Goal: Information Seeking & Learning: Learn about a topic

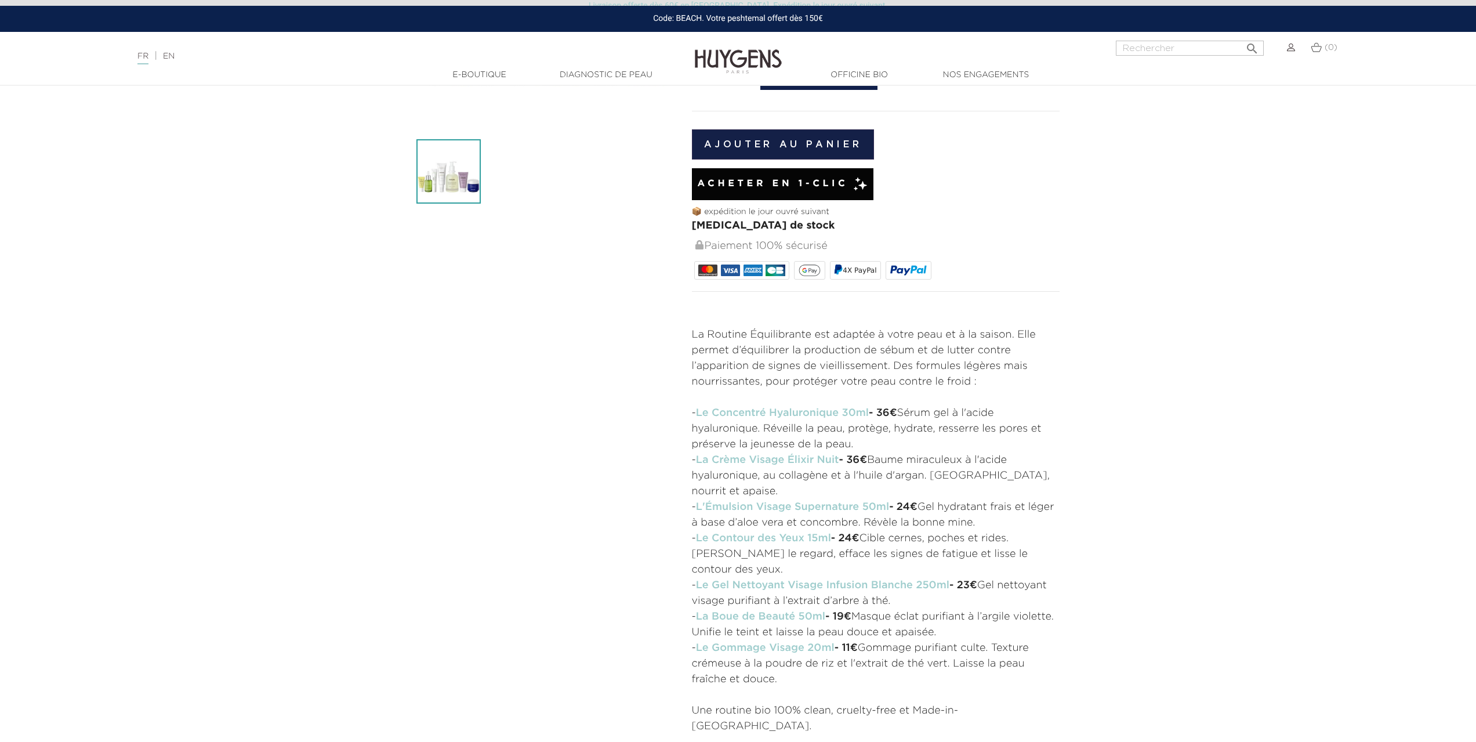
scroll to position [290, 0]
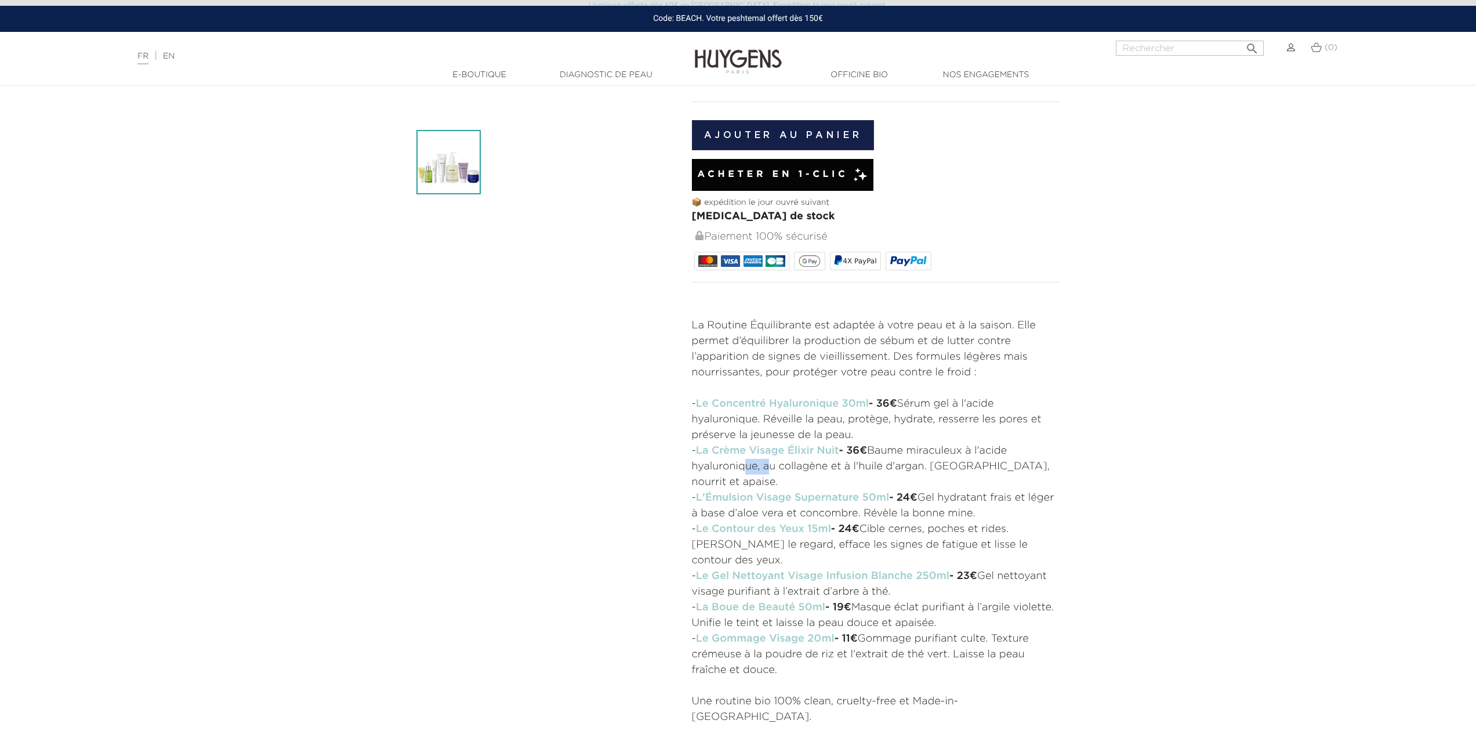
drag, startPoint x: 745, startPoint y: 469, endPoint x: 760, endPoint y: 469, distance: 15.1
click at [760, 469] on p "- La Crème Visage Élixir Nuit - 36€ Baume miraculeux à l'acide hyaluronique, au…" at bounding box center [876, 466] width 368 height 47
drag, startPoint x: 855, startPoint y: 469, endPoint x: 1027, endPoint y: 472, distance: 171.7
click at [1017, 472] on p "- La Crème Visage Élixir Nuit - 36€ Baume miraculeux à l'acide hyaluronique, au…" at bounding box center [876, 466] width 368 height 47
click at [1025, 473] on p "- La Crème Visage Élixir Nuit - 36€ Baume miraculeux à l'acide hyaluronique, au…" at bounding box center [876, 466] width 368 height 47
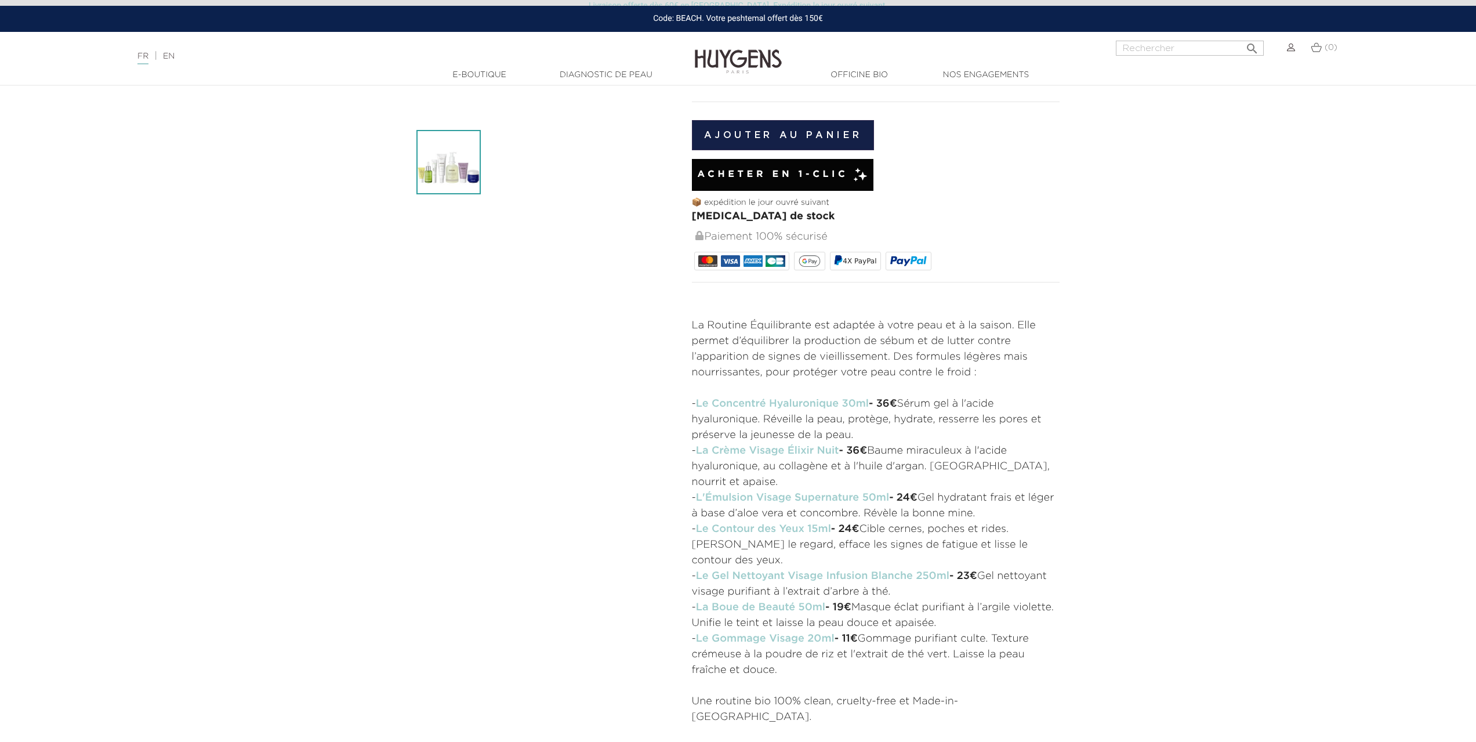
click at [797, 464] on p "- La Crème Visage Élixir Nuit - 36€ Baume miraculeux à l'acide hyaluronique, au…" at bounding box center [876, 466] width 368 height 47
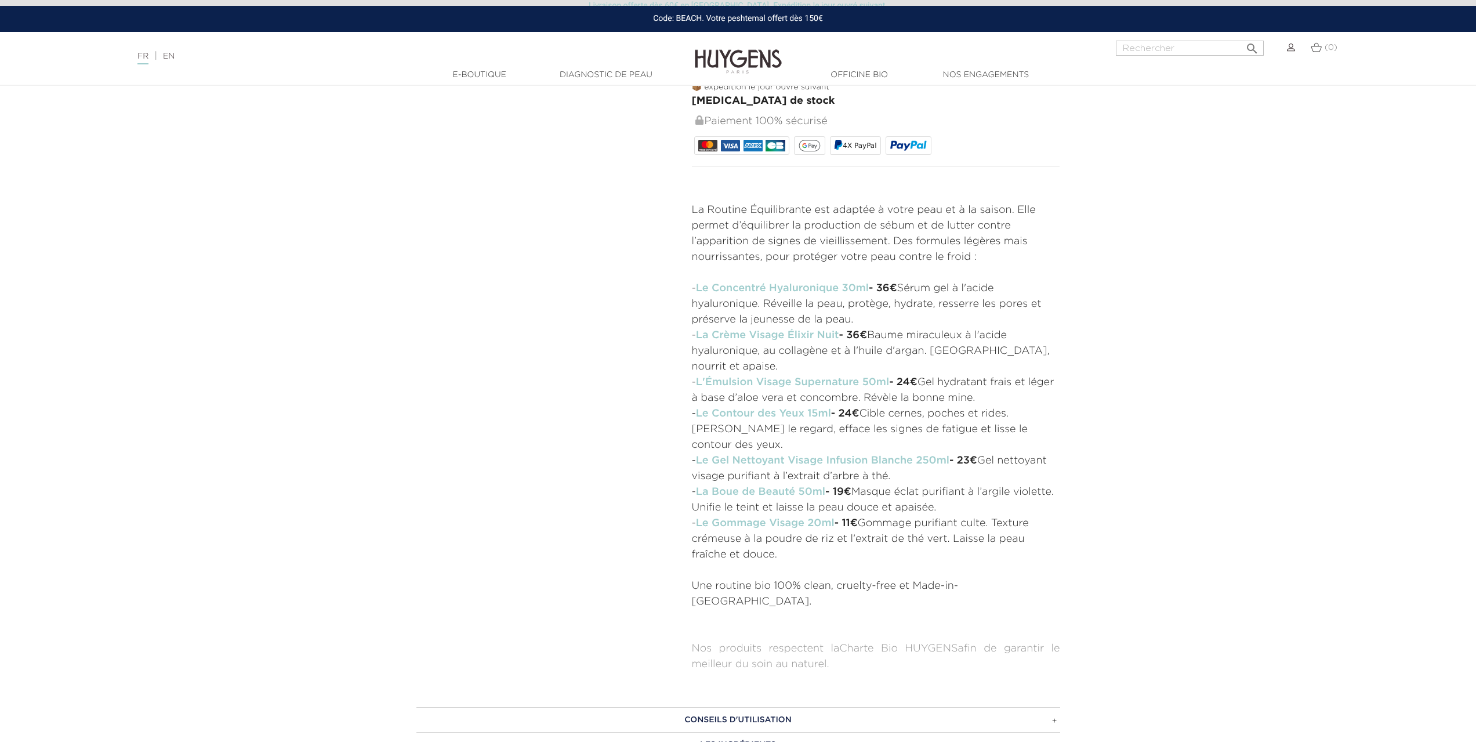
scroll to position [406, 0]
drag, startPoint x: 981, startPoint y: 382, endPoint x: 960, endPoint y: 380, distance: 20.4
click at [963, 380] on p "- L'Émulsion Visage Supernature 50m l - 24€ Gel hydratant frais et léger à base…" at bounding box center [876, 389] width 368 height 31
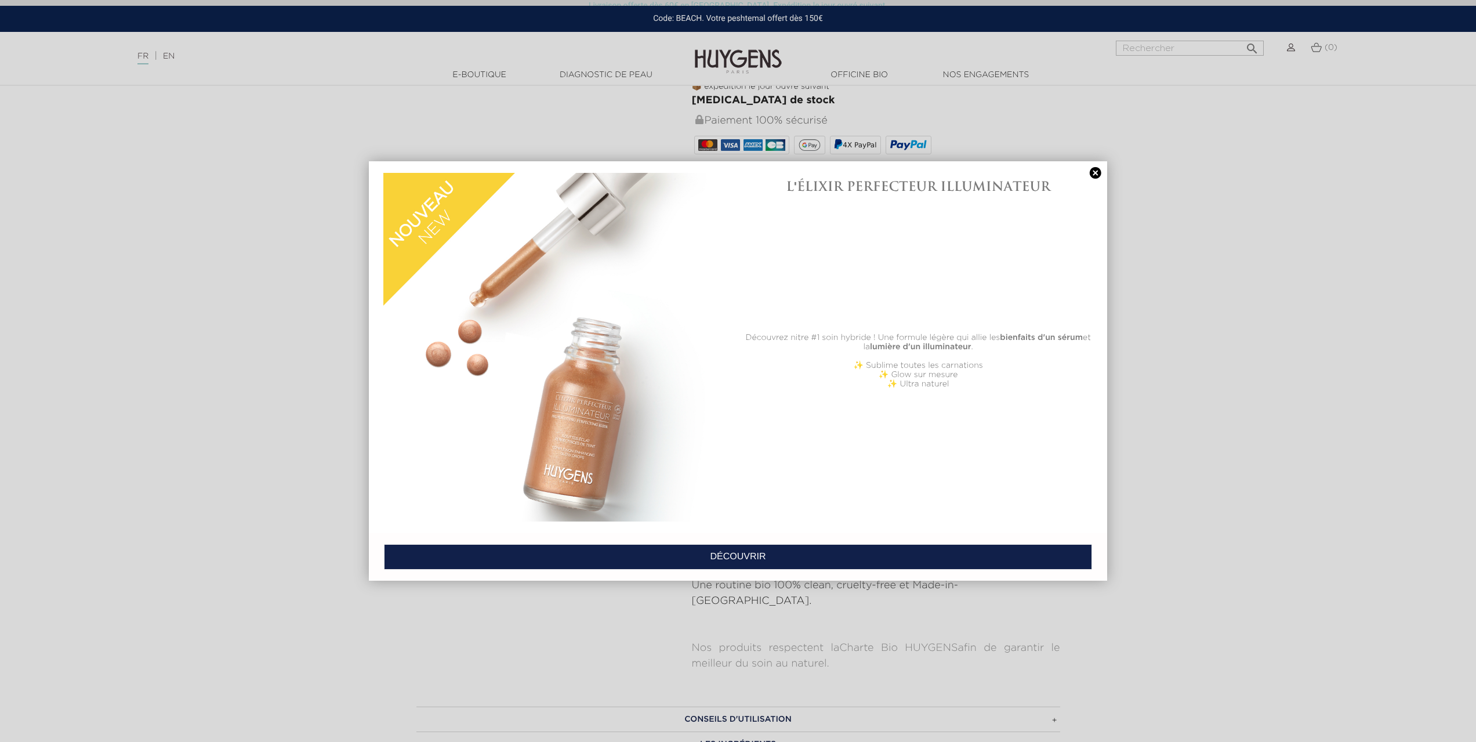
click at [1092, 171] on link at bounding box center [1095, 173] width 16 height 12
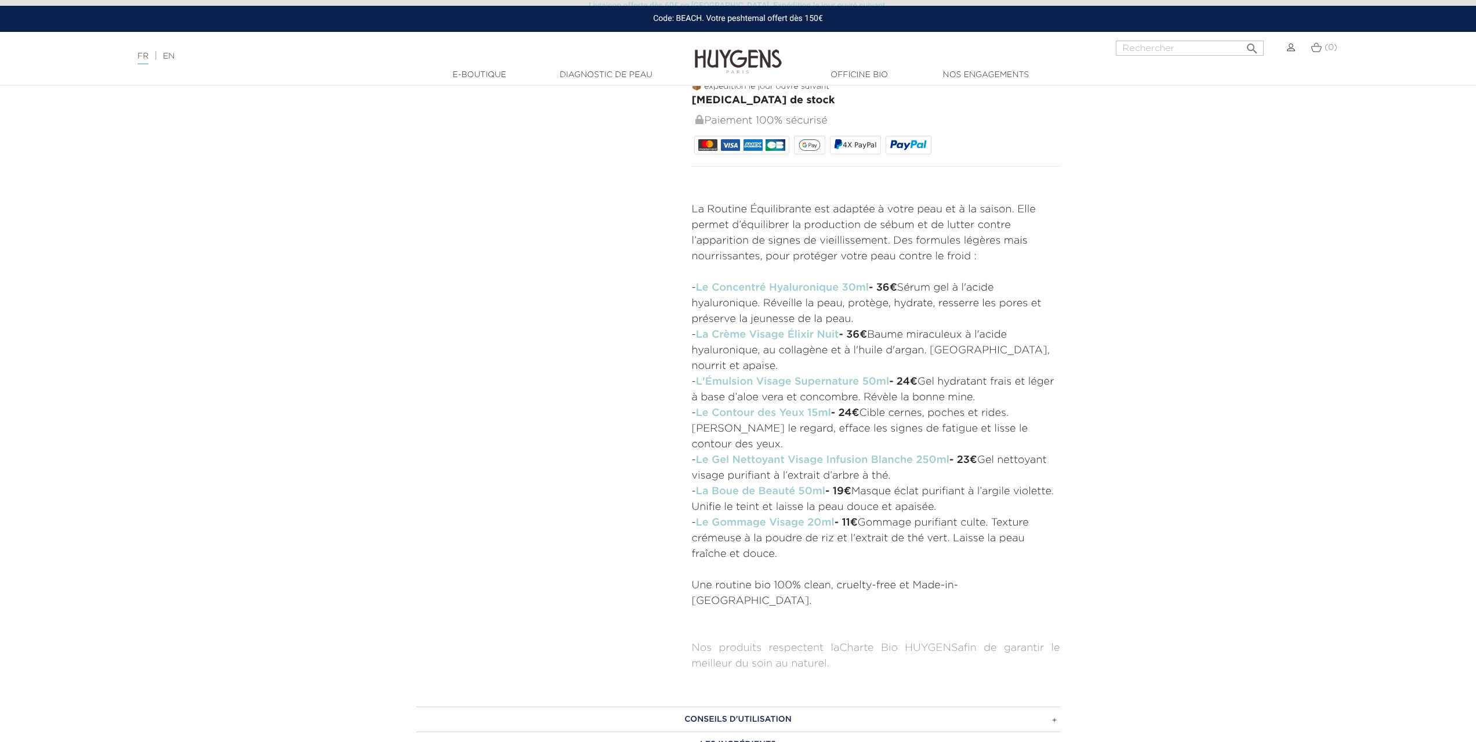
click at [992, 387] on p "- L'Émulsion Visage Supernature 50m l - 24€ Gel hydratant frais et léger à base…" at bounding box center [876, 389] width 368 height 31
drag, startPoint x: 773, startPoint y: 392, endPoint x: 967, endPoint y: 397, distance: 193.8
click at [958, 397] on p "- L'Émulsion Visage Supernature 50m l - 24€ Gel hydratant frais et léger à base…" at bounding box center [876, 389] width 368 height 31
click at [978, 397] on p "- L'Émulsion Visage Supernature 50m l - 24€ Gel hydratant frais et léger à base…" at bounding box center [876, 389] width 368 height 31
click at [778, 528] on strong "Le Gommage Visage 20m" at bounding box center [764, 522] width 136 height 10
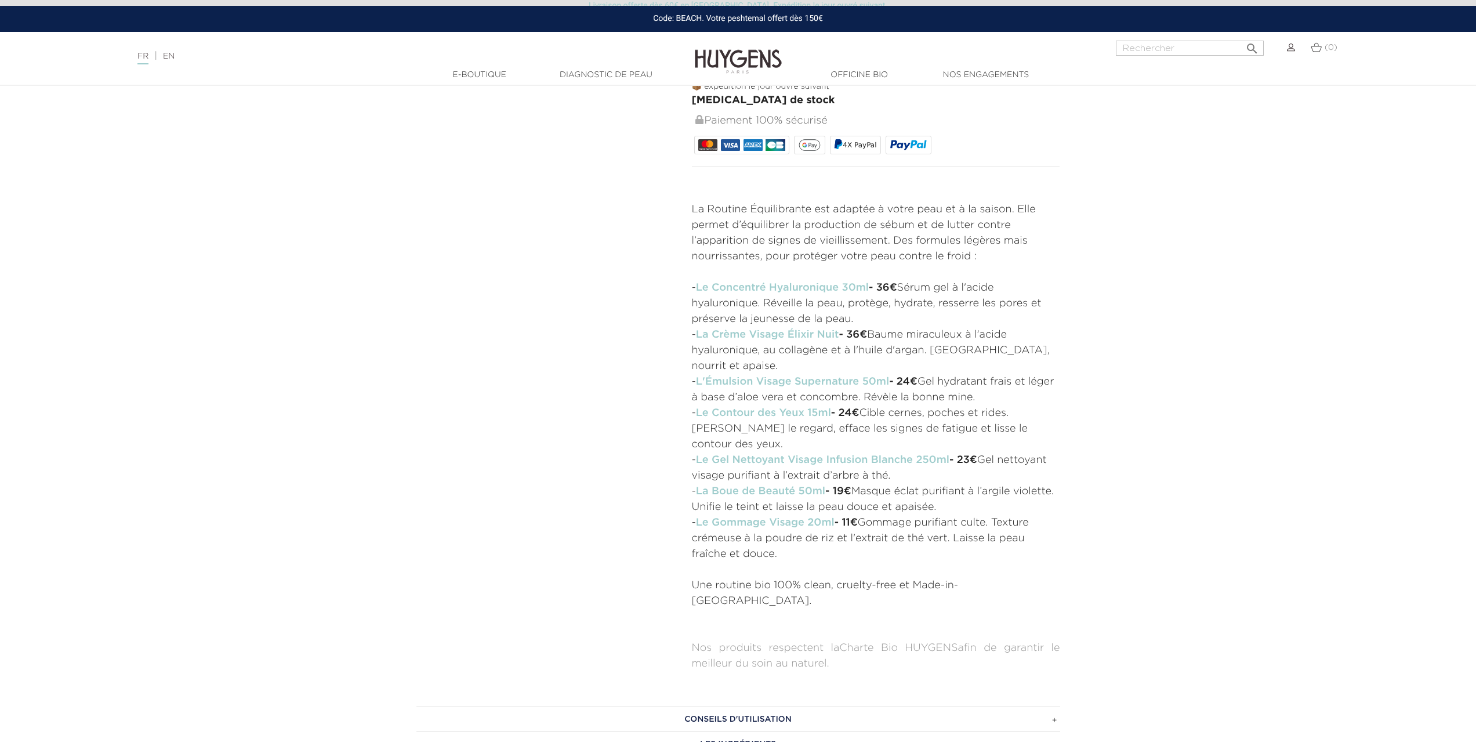
click at [562, 466] on div "-54,50 €   " at bounding box center [738, 207] width 661 height 927
click at [745, 491] on link "La Boue de Beauté 50ml" at bounding box center [760, 491] width 129 height 10
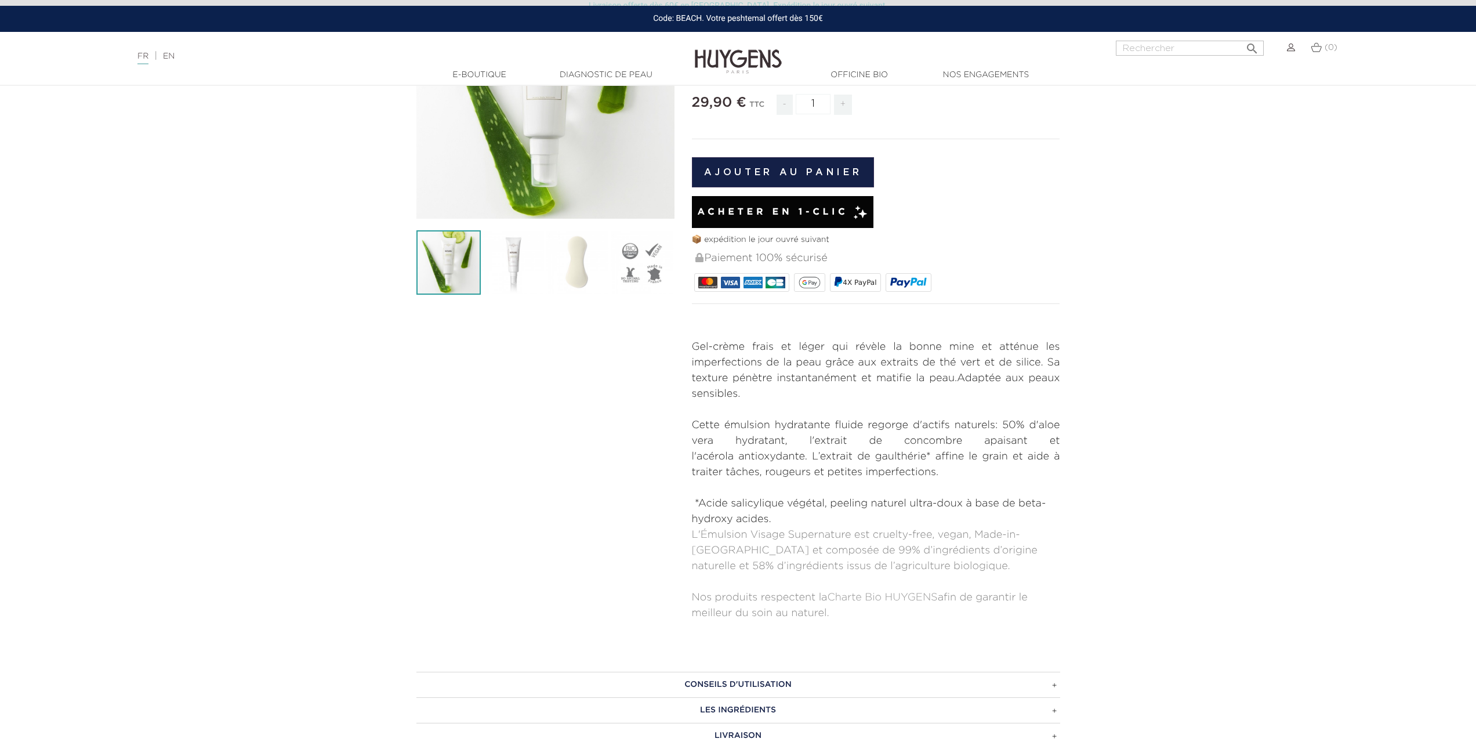
scroll to position [232, 0]
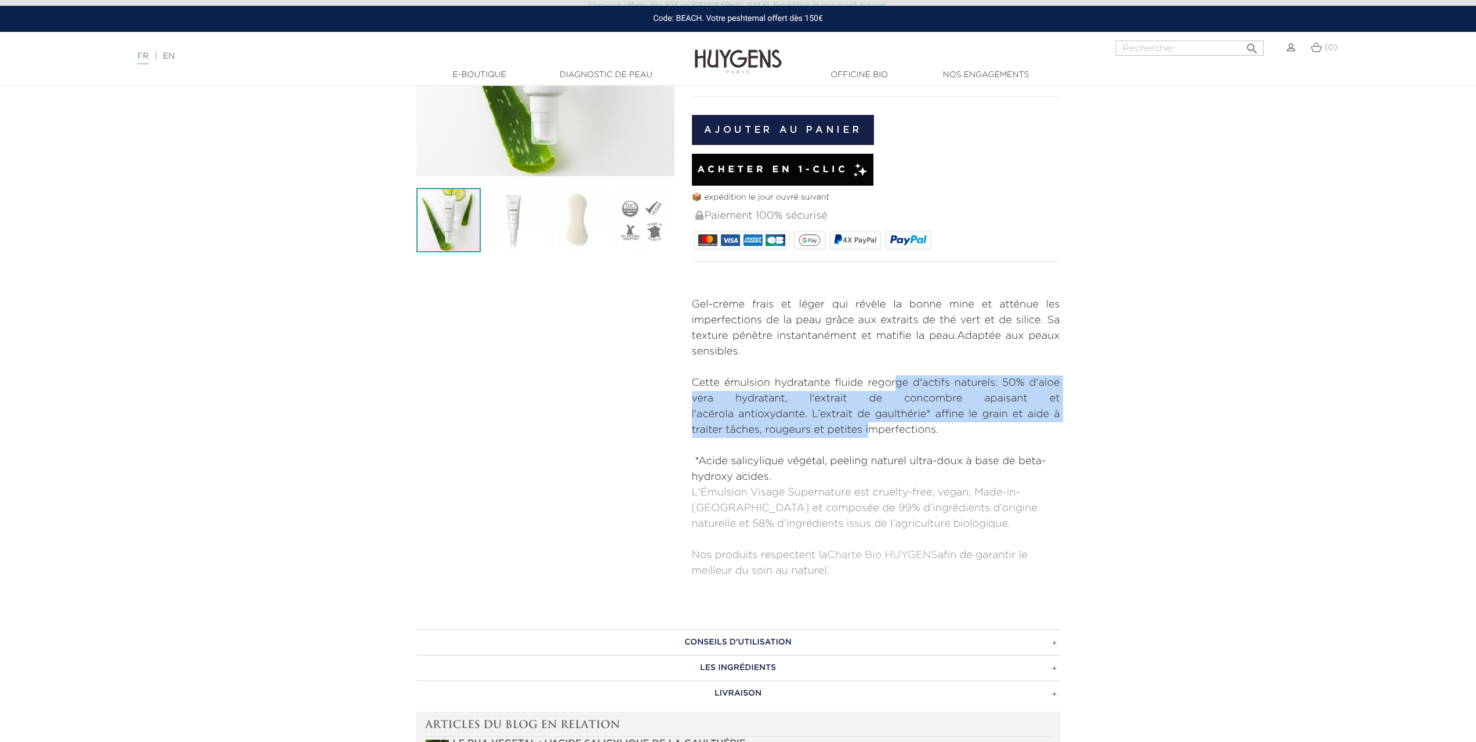
drag, startPoint x: 897, startPoint y: 386, endPoint x: 851, endPoint y: 446, distance: 75.3
click at [867, 426] on span "Cette émulsion hydratante fluide regorge d'actifs naturels: 50% d'aloe vera hyd…" at bounding box center [876, 406] width 368 height 57
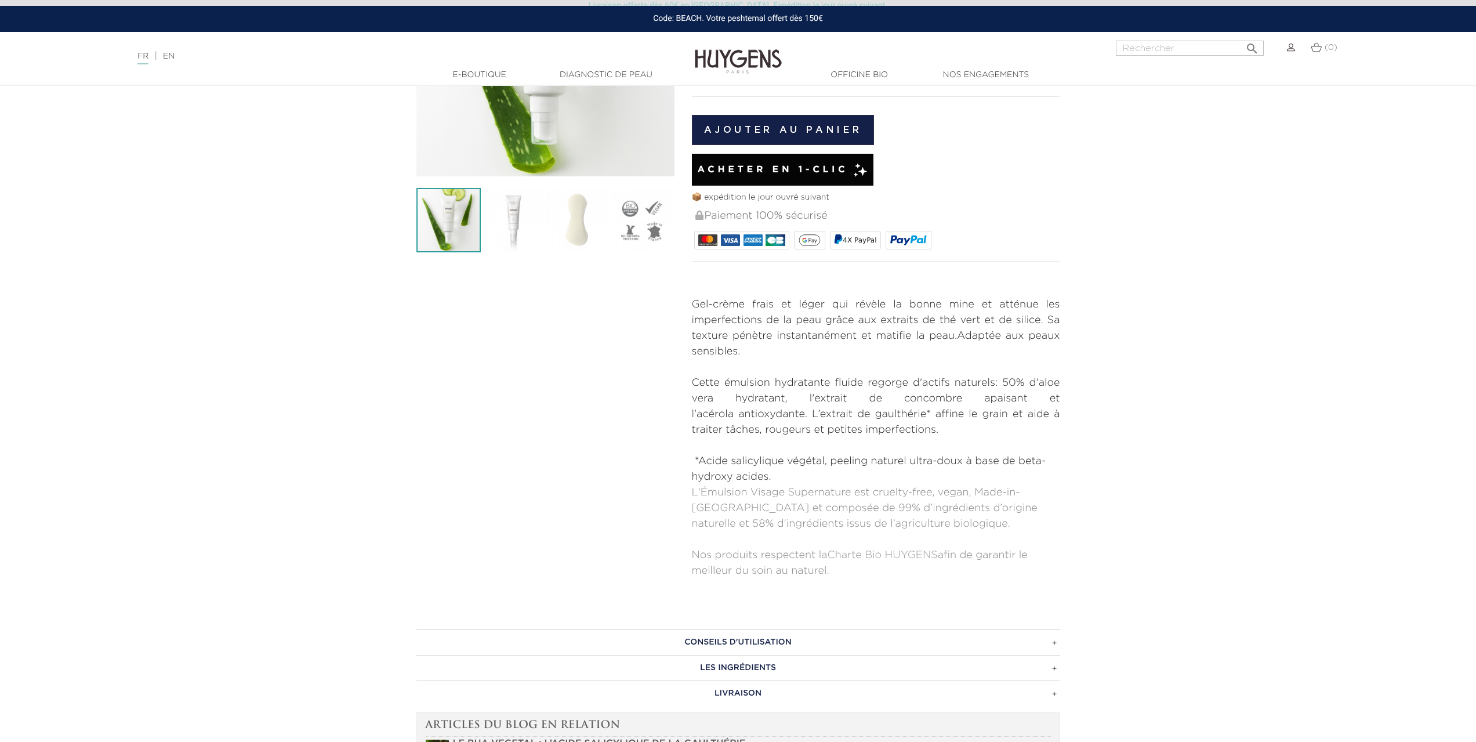
click at [829, 466] on span "*Acide salicylique végétal, peeling naturel ultra-doux à base de beta-hydroxy a…" at bounding box center [869, 469] width 354 height 26
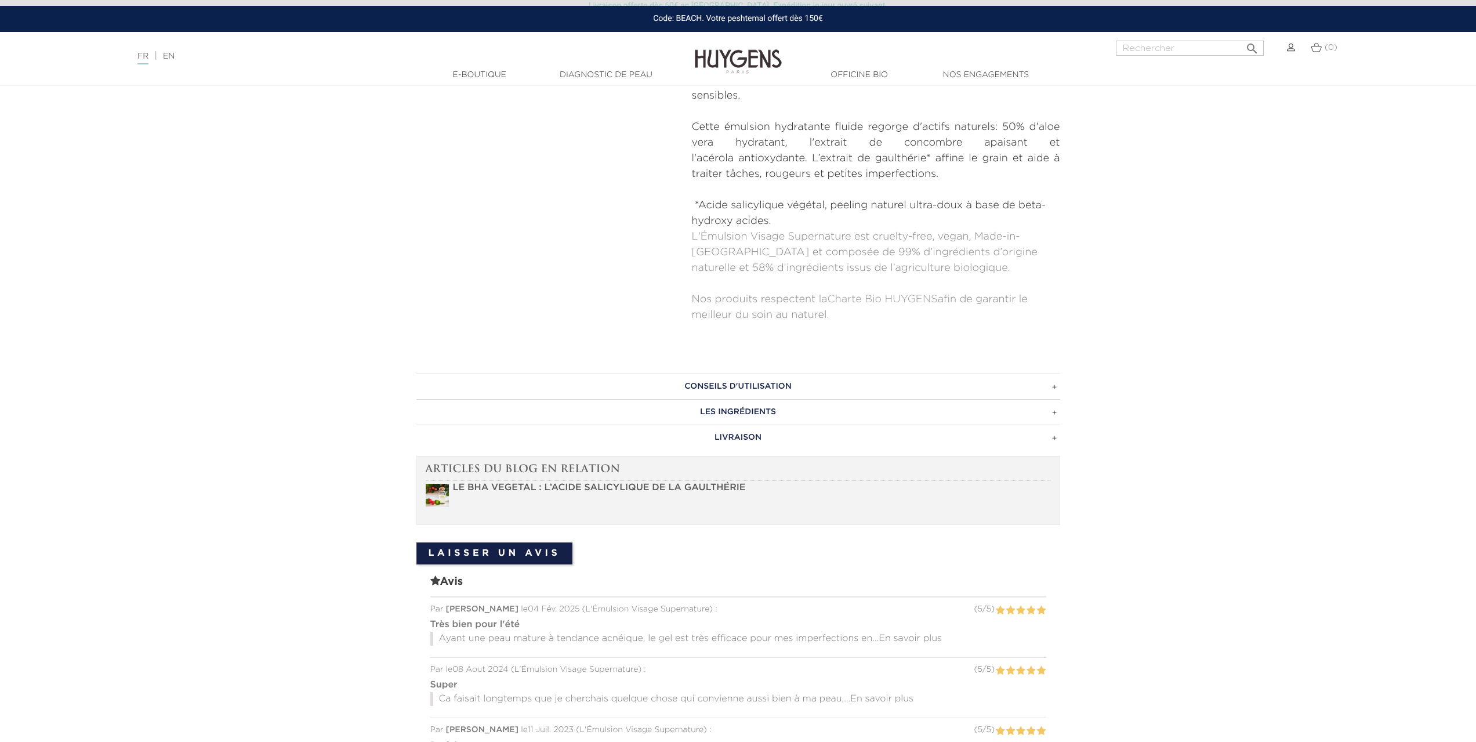
scroll to position [522, 0]
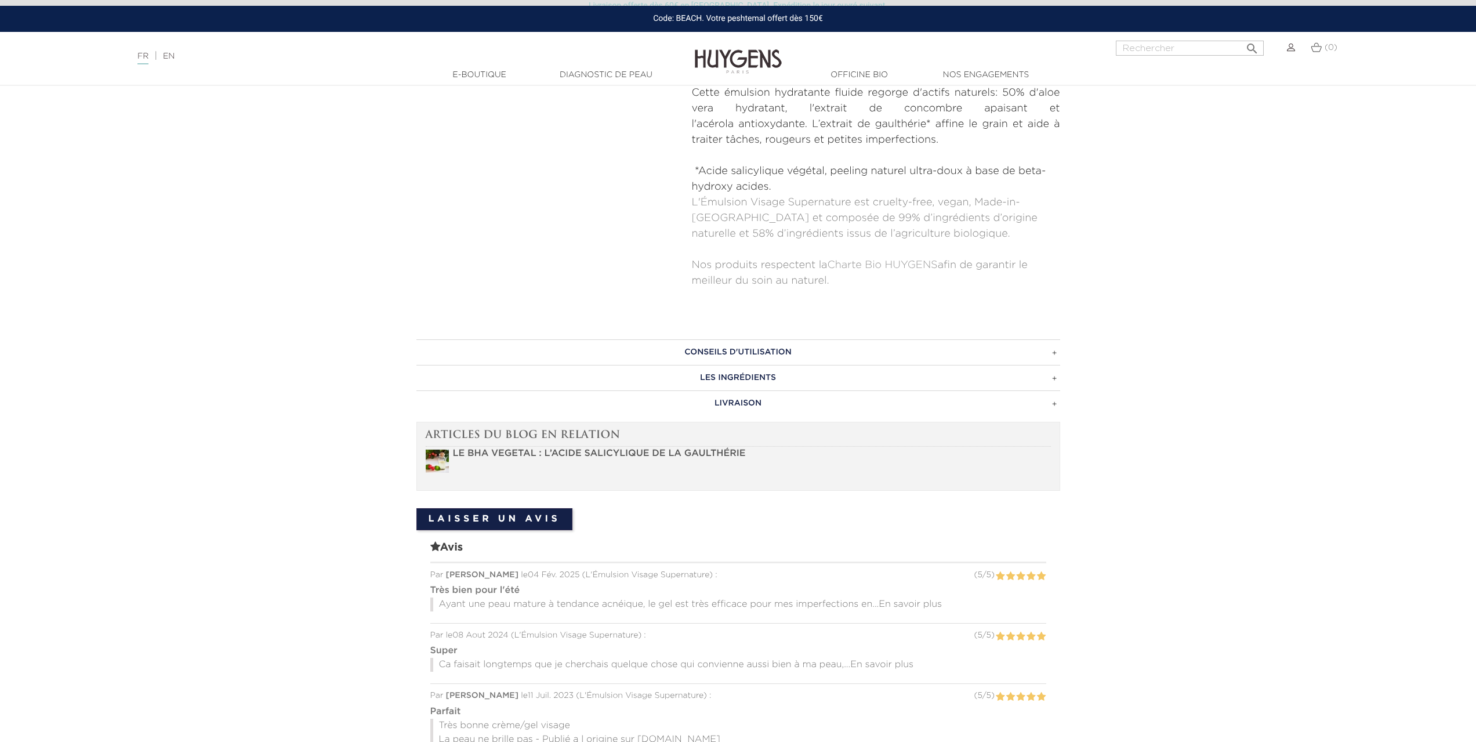
click at [806, 351] on h3 "CONSEILS D'UTILISATION" at bounding box center [738, 352] width 644 height 26
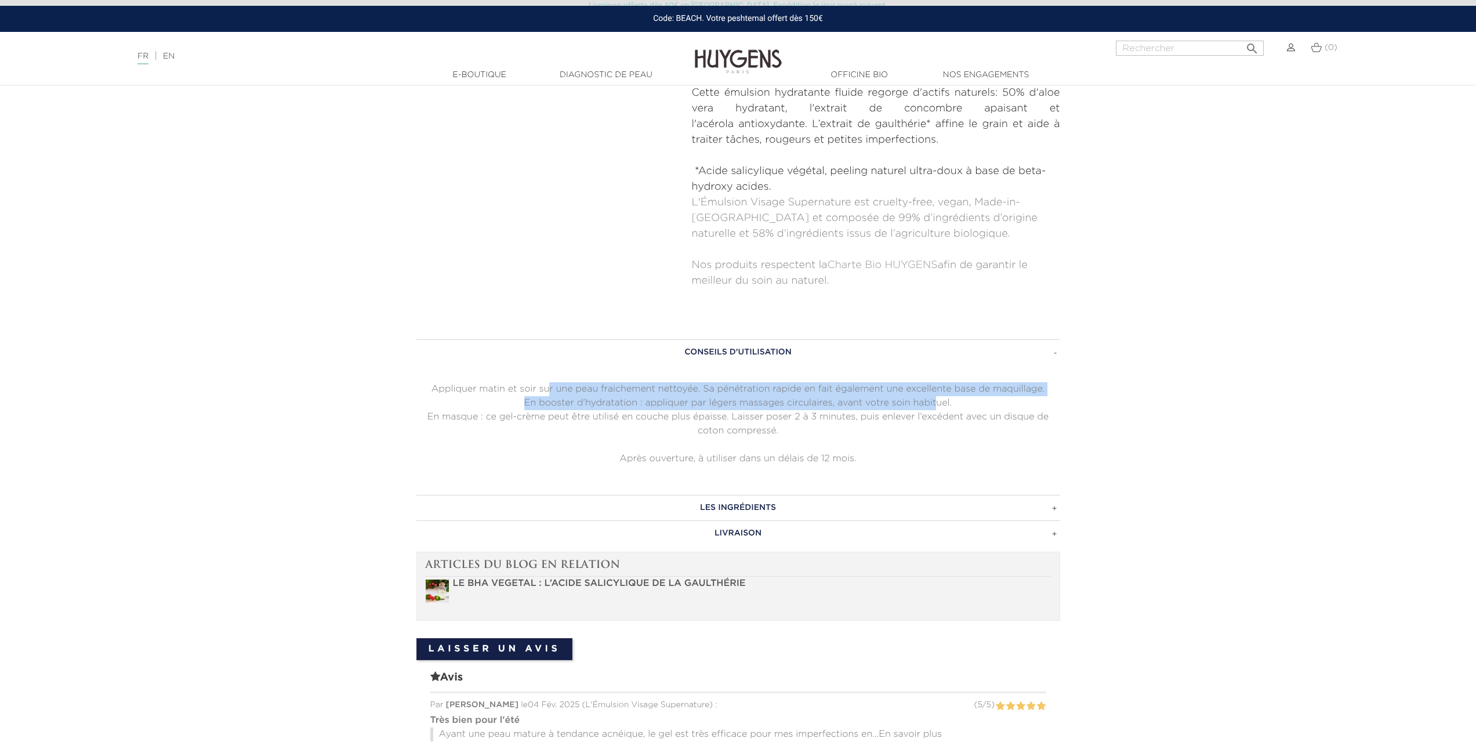
drag, startPoint x: 570, startPoint y: 386, endPoint x: 938, endPoint y: 407, distance: 369.4
click at [938, 407] on div "Appliquer matin et soir sur une peau fraichement nettoyée. Sa pénétration rapid…" at bounding box center [738, 424] width 644 height 84
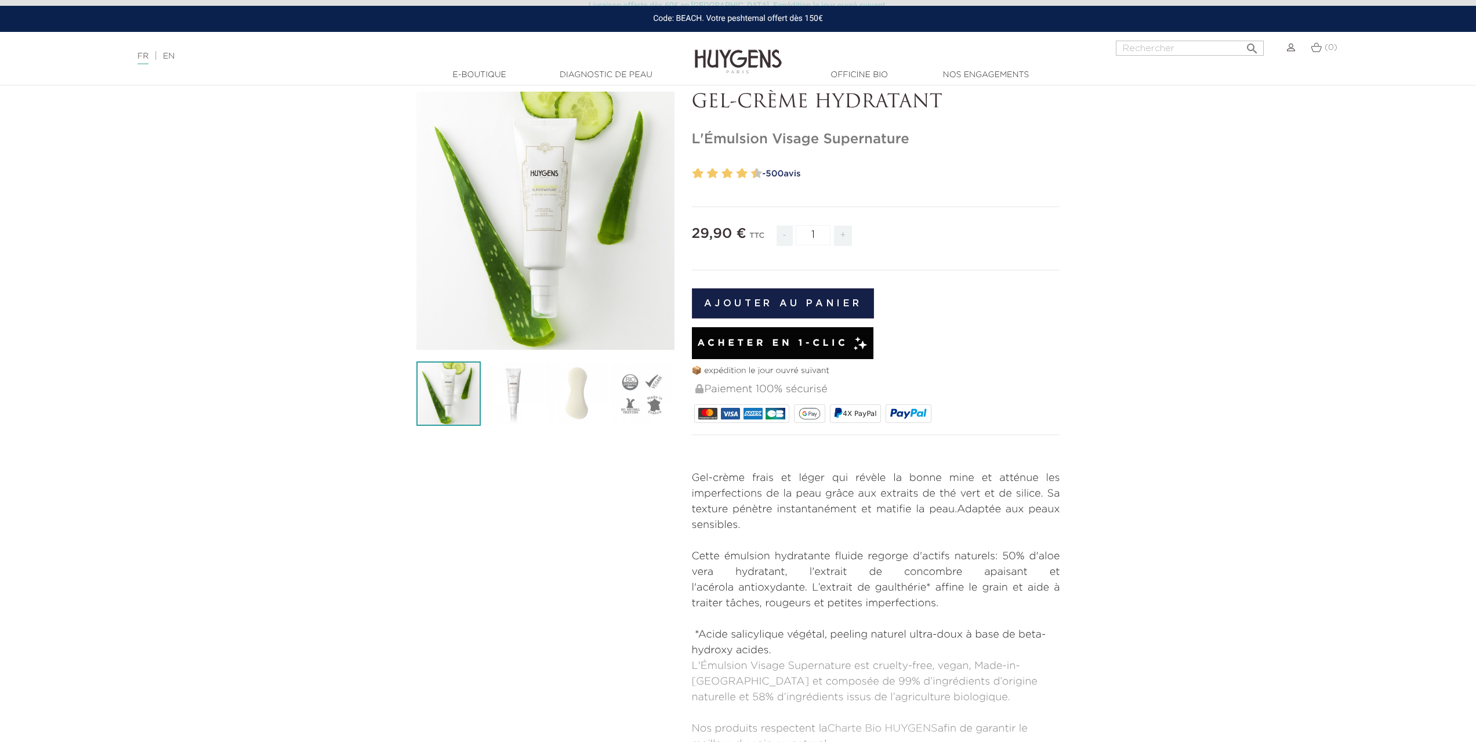
scroll to position [0, 0]
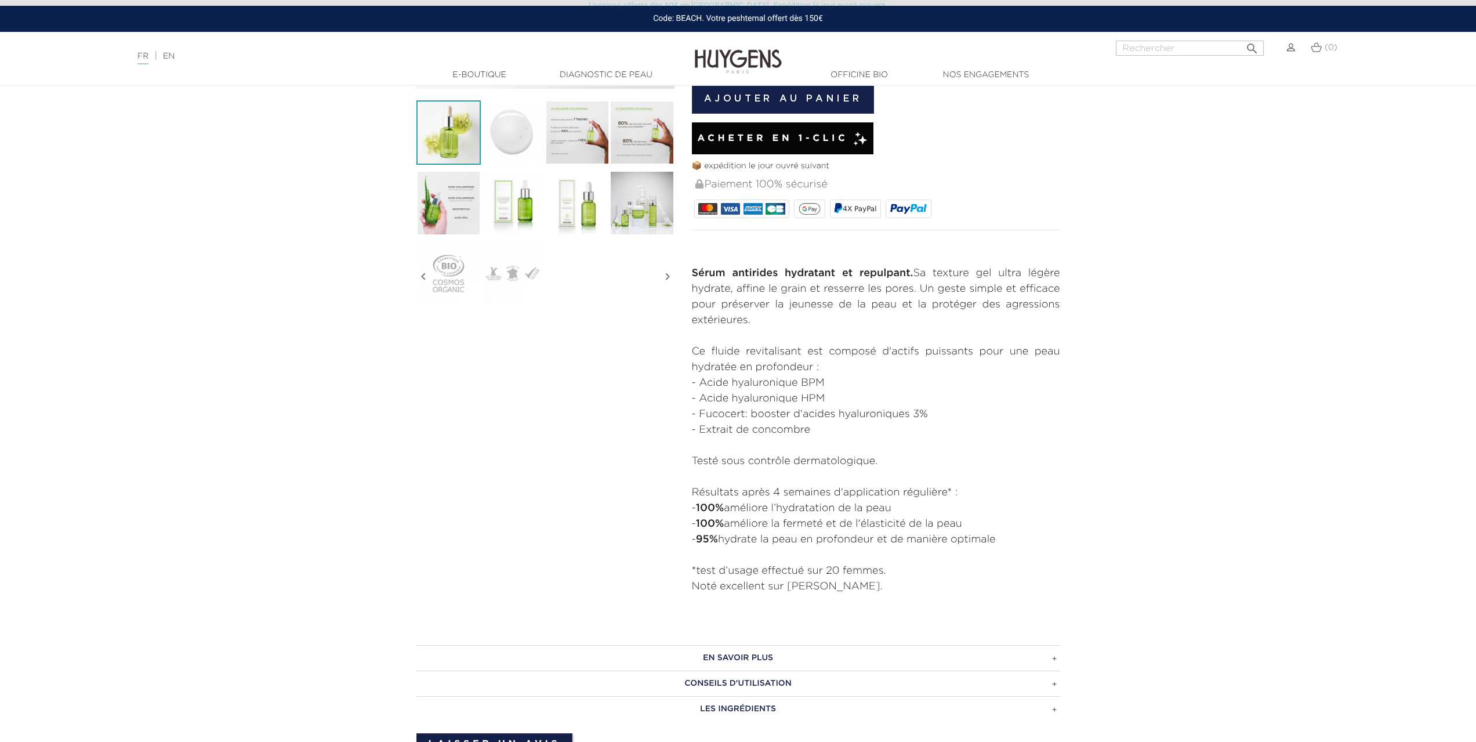
scroll to position [406, 0]
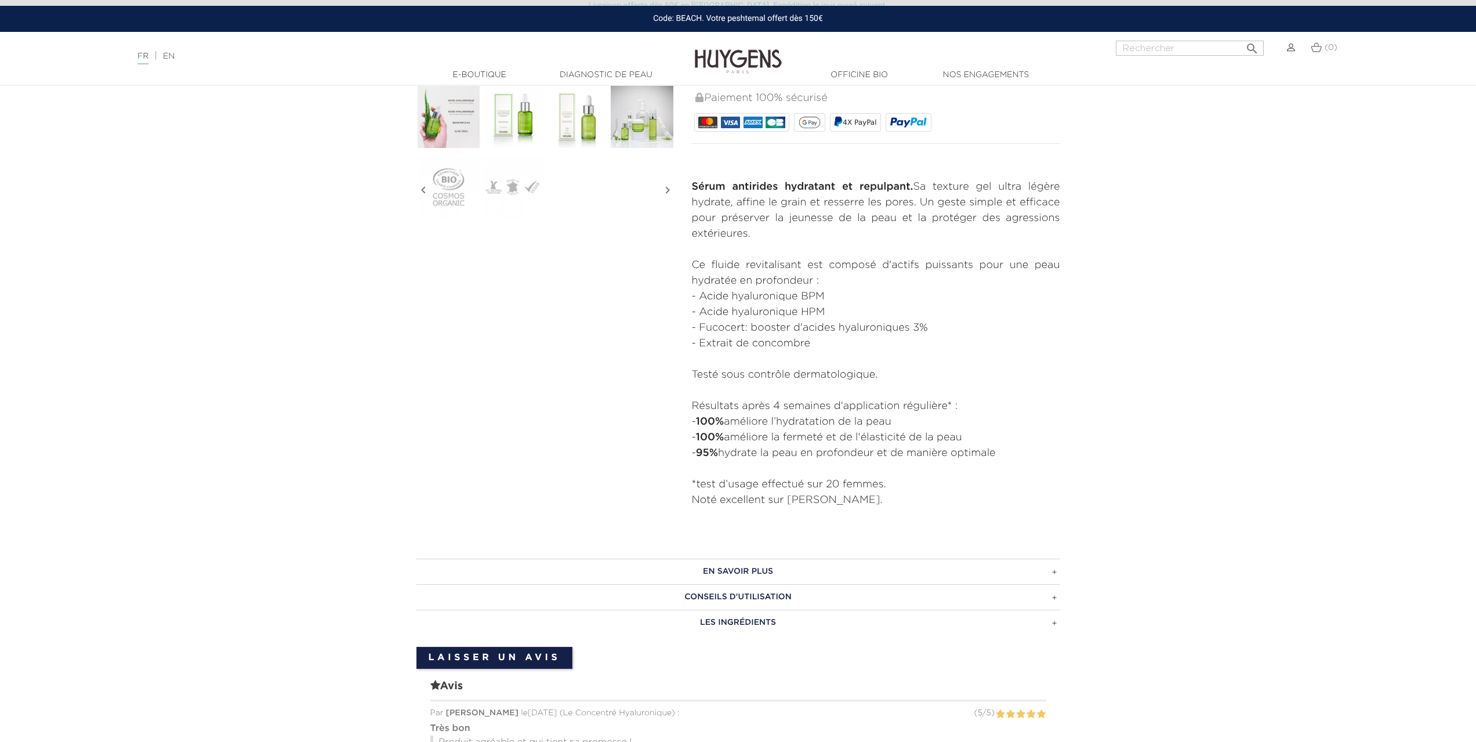
click at [969, 596] on h3 "CONSEILS D'UTILISATION" at bounding box center [738, 597] width 644 height 26
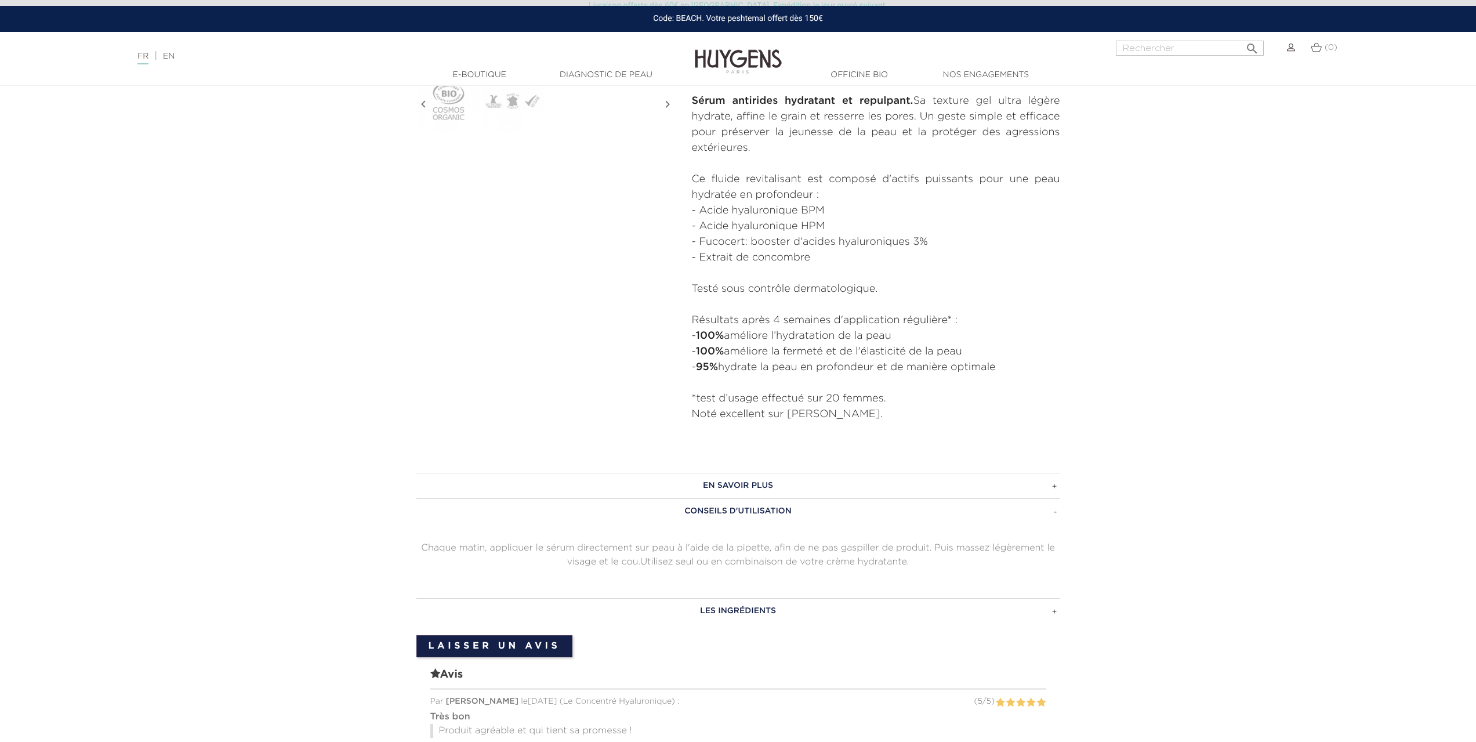
scroll to position [580, 0]
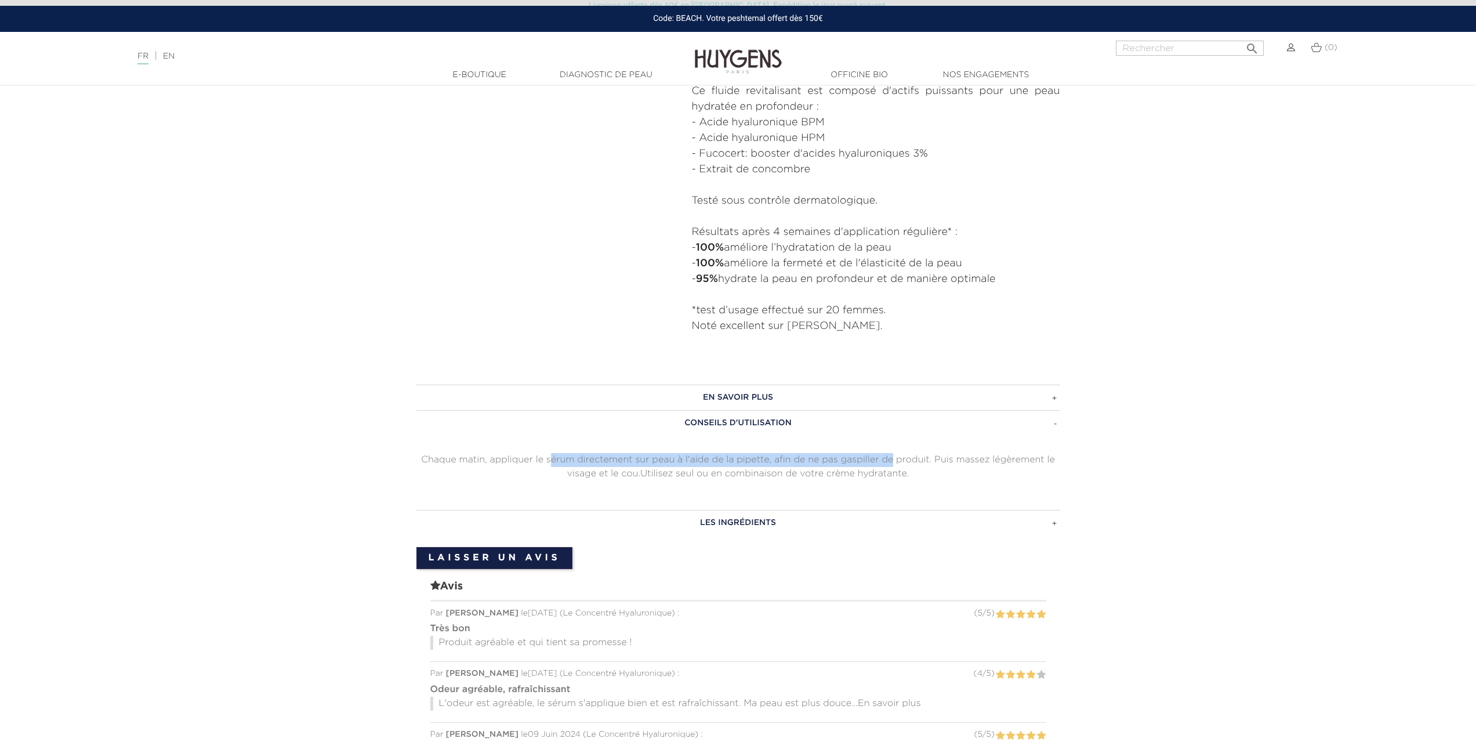
drag, startPoint x: 586, startPoint y: 463, endPoint x: 891, endPoint y: 466, distance: 304.5
click at [891, 466] on p "Chaque matin, appliquer le sérum directement sur peau à l'aide de la pipette, a…" at bounding box center [738, 467] width 644 height 28
drag, startPoint x: 960, startPoint y: 460, endPoint x: 1054, endPoint y: 462, distance: 94.6
click at [1053, 462] on p "Chaque matin, appliquer le sérum directement sur peau à l'aide de la pipette, a…" at bounding box center [738, 467] width 644 height 28
drag, startPoint x: 652, startPoint y: 473, endPoint x: 853, endPoint y: 474, distance: 201.3
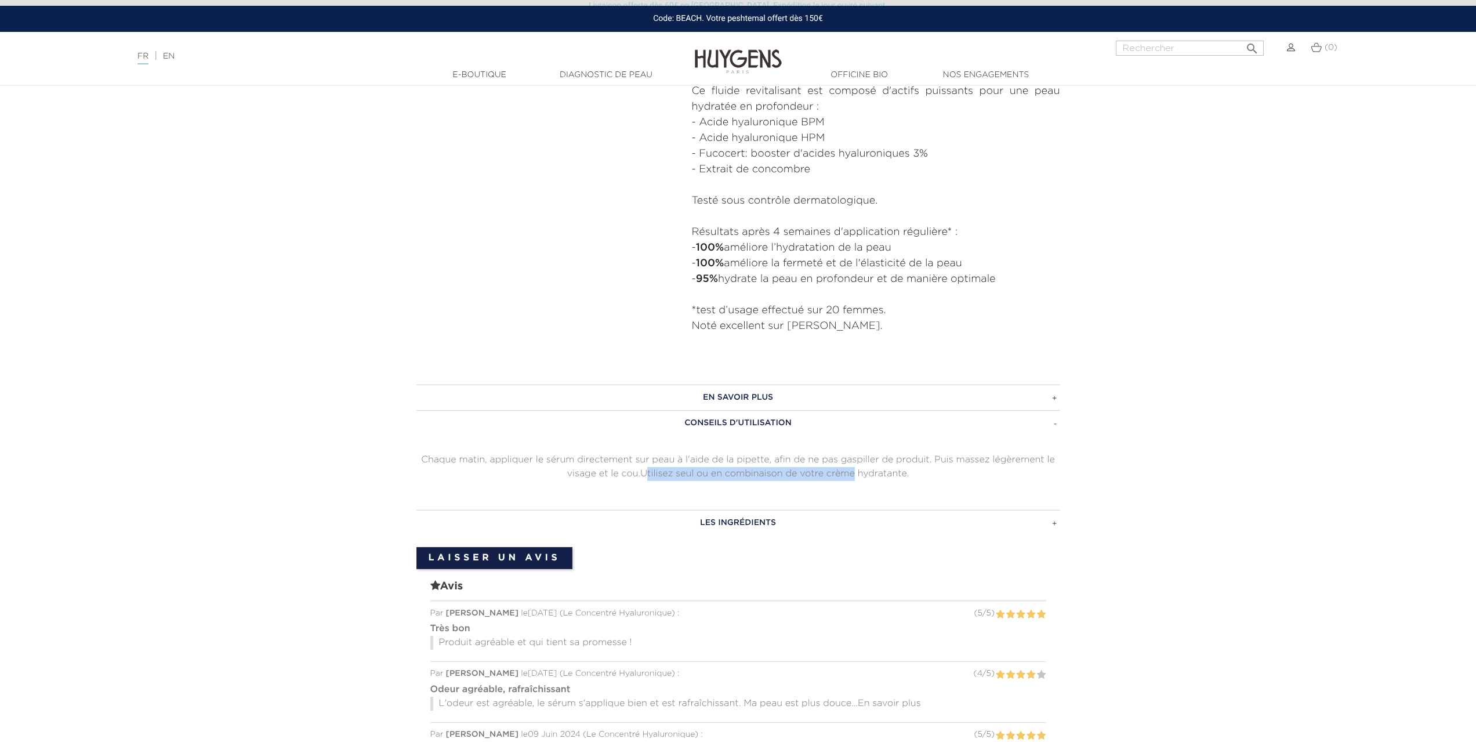
click at [853, 474] on p "Chaque matin, appliquer le sérum directement sur peau à l'aide de la pipette, a…" at bounding box center [738, 467] width 644 height 28
click at [879, 478] on p "Chaque matin, appliquer le sérum directement sur peau à l'aide de la pipette, a…" at bounding box center [738, 467] width 644 height 28
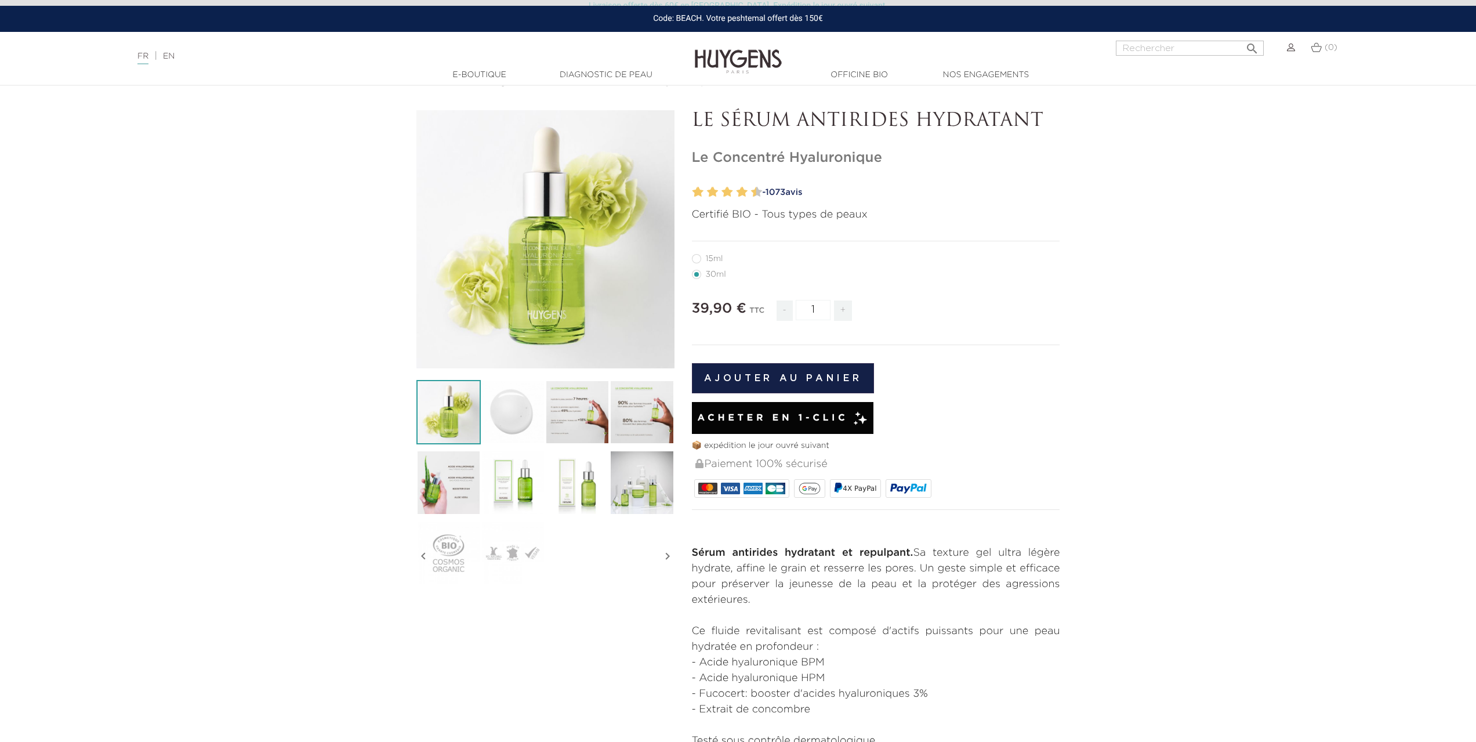
scroll to position [0, 0]
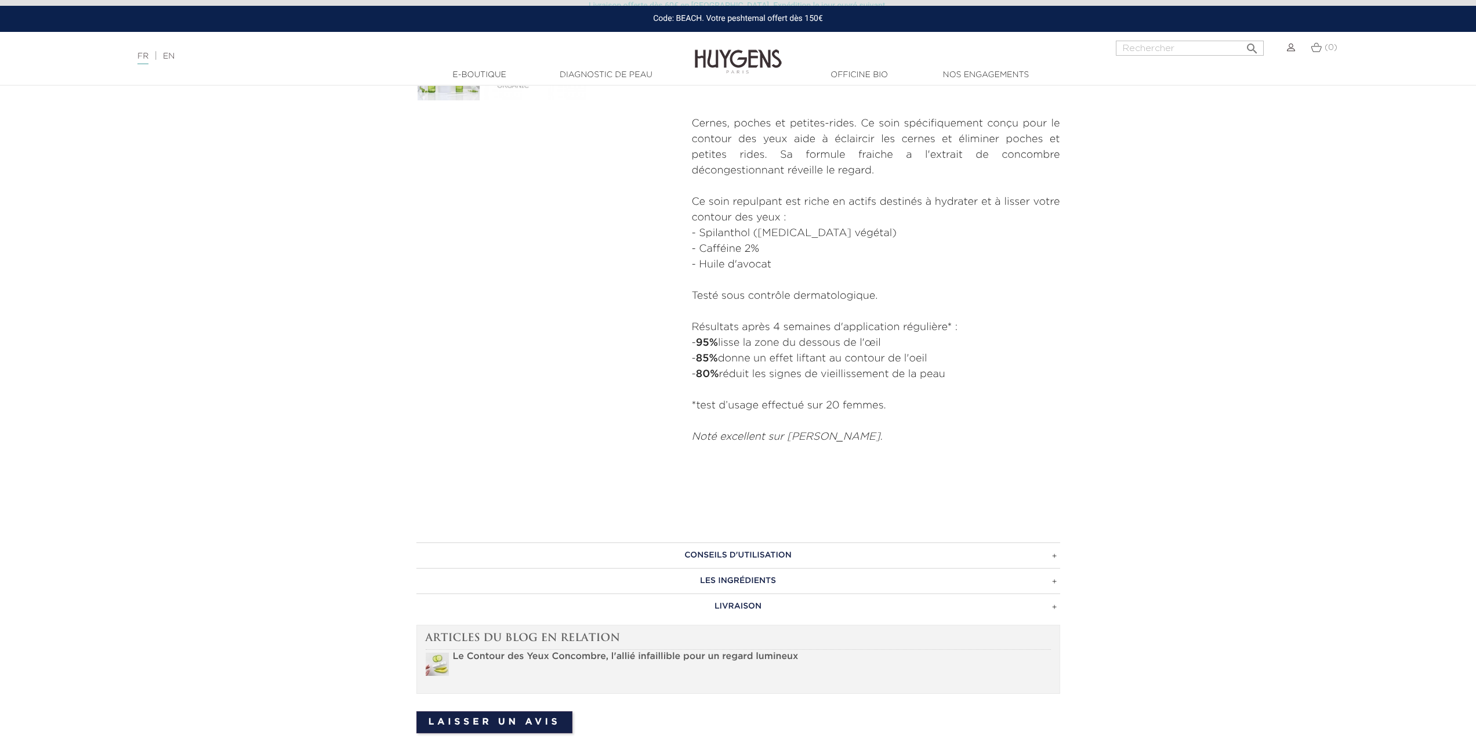
scroll to position [464, 0]
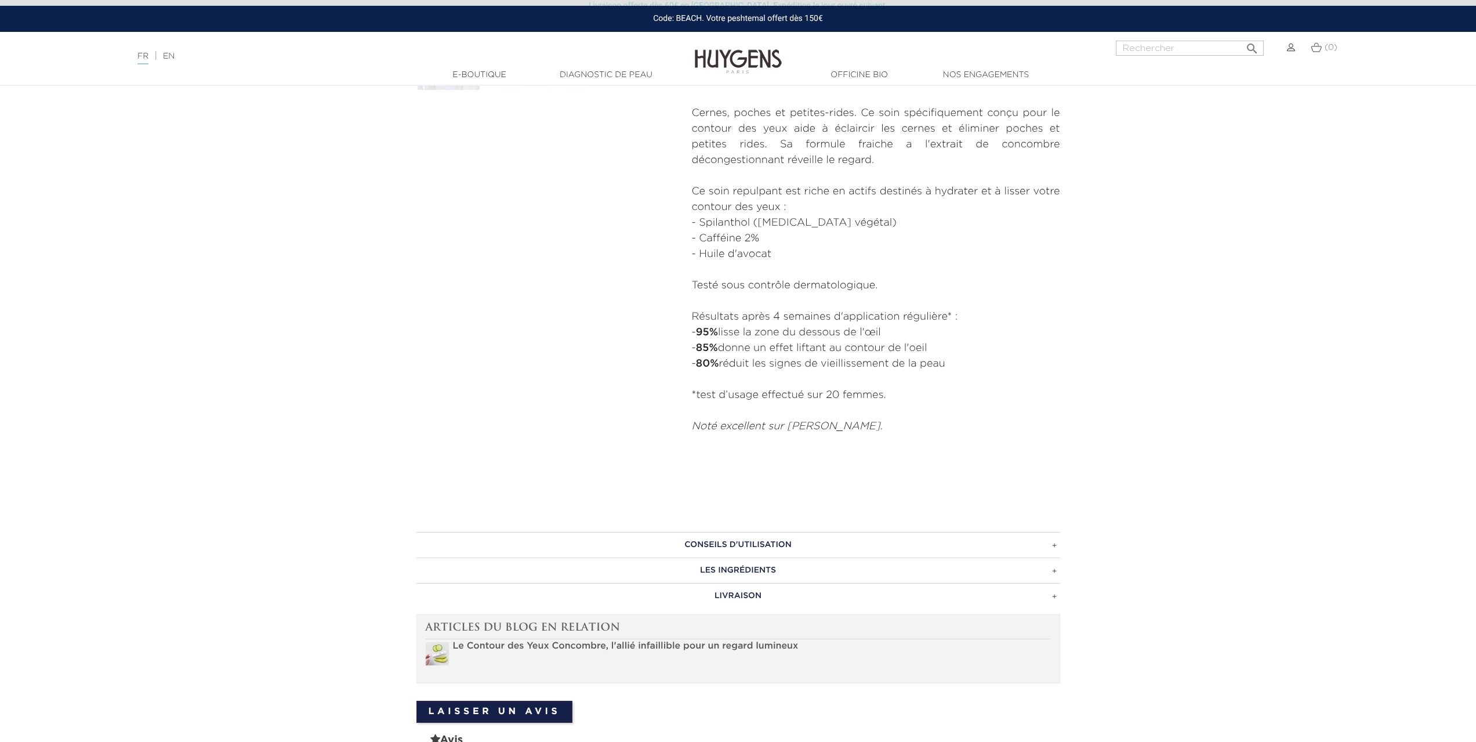
click at [756, 574] on h3 "LES INGRÉDIENTS" at bounding box center [738, 570] width 644 height 26
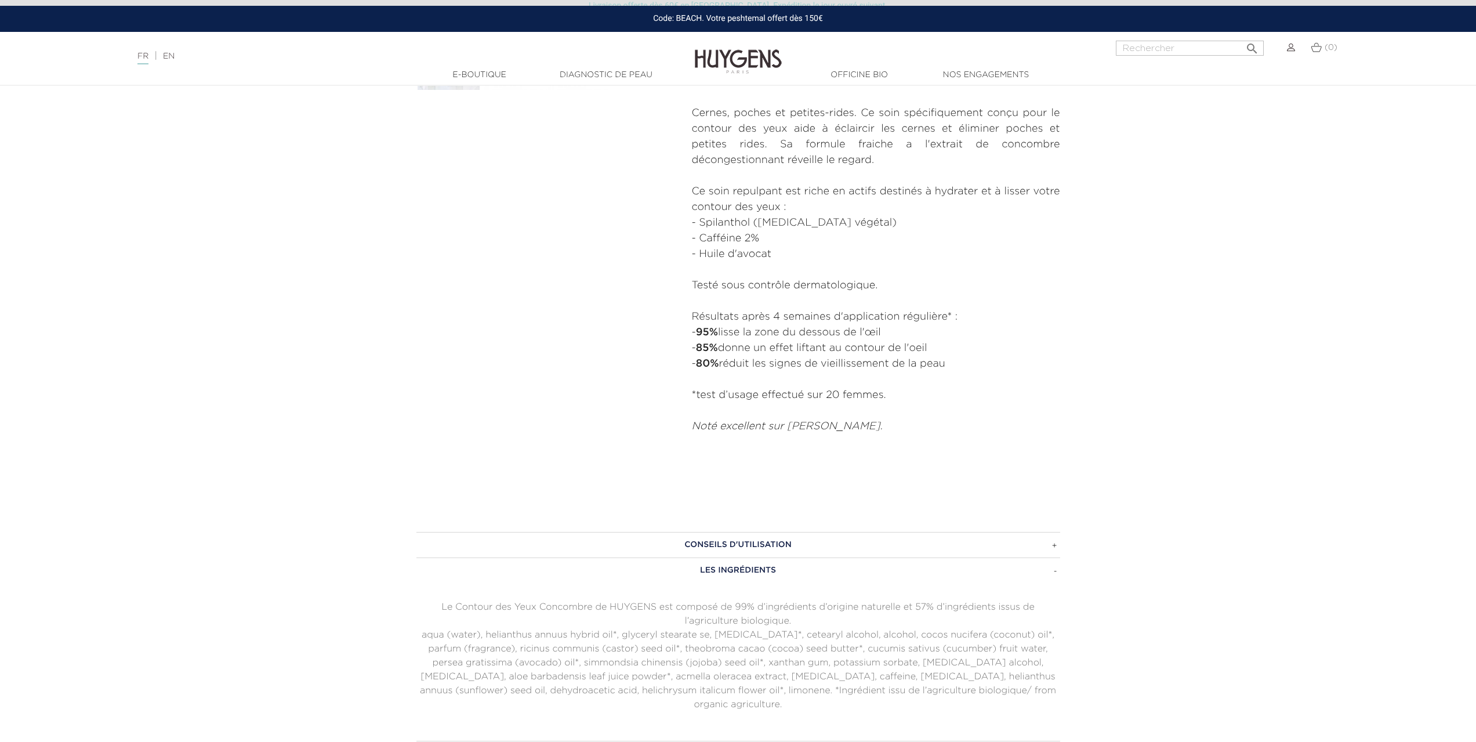
click at [766, 539] on h3 "CONSEILS D'UTILISATION" at bounding box center [738, 545] width 644 height 26
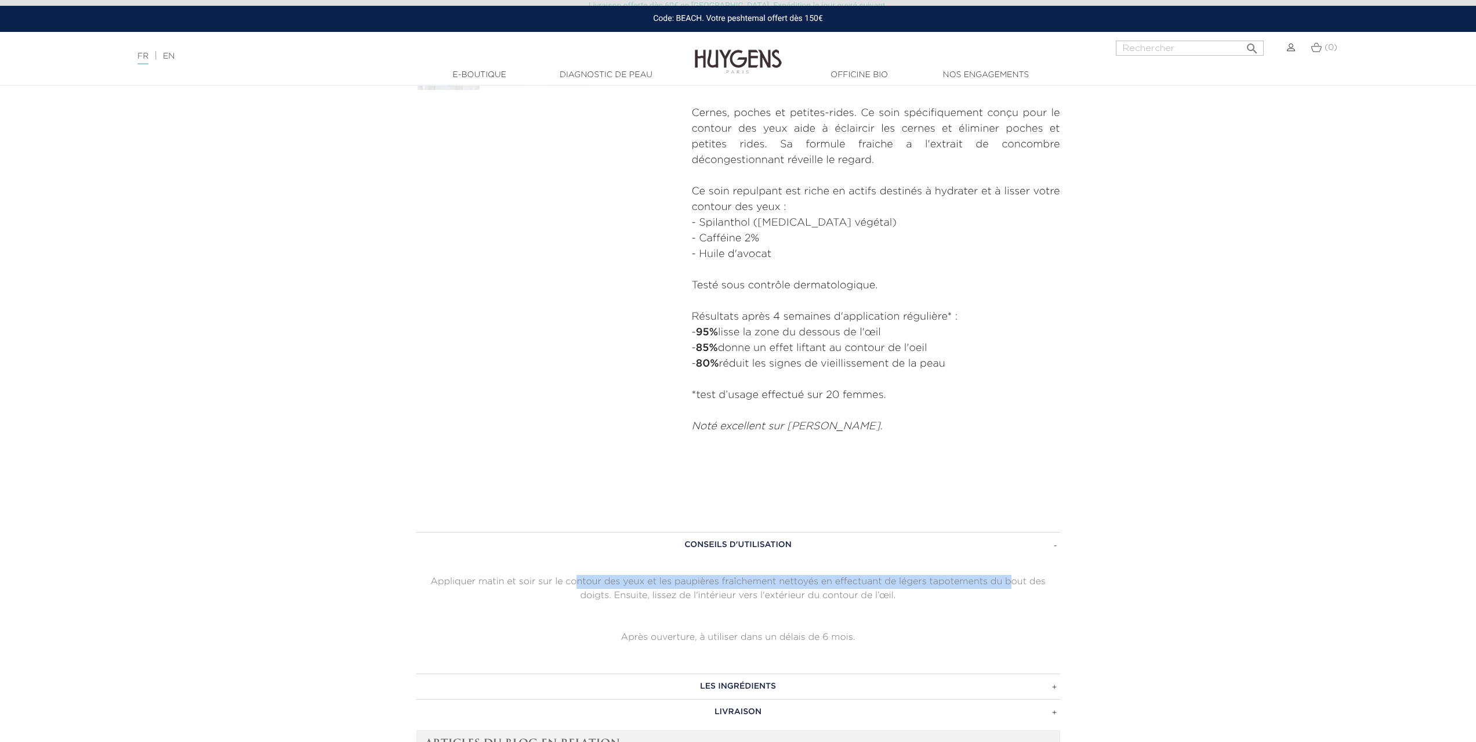
drag, startPoint x: 583, startPoint y: 585, endPoint x: 1013, endPoint y: 582, distance: 429.8
click at [1013, 582] on p "Appliquer matin et soir sur le contour des yeux et les paupières fraîchement ne…" at bounding box center [738, 589] width 644 height 28
drag, startPoint x: 744, startPoint y: 598, endPoint x: 857, endPoint y: 599, distance: 113.1
click at [857, 599] on p "Appliquer matin et soir sur le contour des yeux et les paupières fraîchement ne…" at bounding box center [738, 589] width 644 height 28
click at [879, 600] on p "Appliquer matin et soir sur le contour des yeux et les paupières fraîchement ne…" at bounding box center [738, 589] width 644 height 28
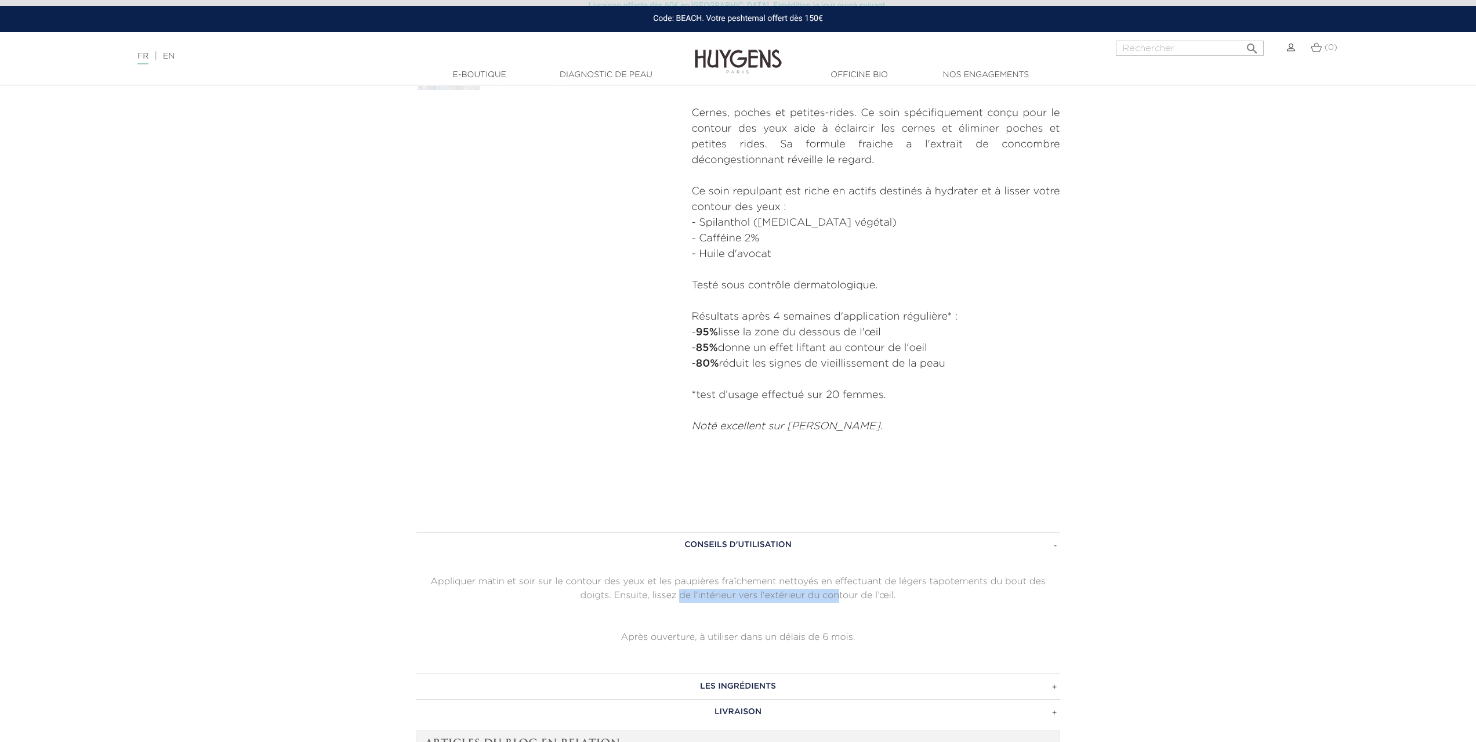
drag, startPoint x: 681, startPoint y: 595, endPoint x: 839, endPoint y: 597, distance: 158.4
click at [838, 597] on p "Appliquer matin et soir sur le contour des yeux et les paupières fraîchement ne…" at bounding box center [738, 589] width 644 height 28
click at [567, 578] on p "Appliquer matin et soir sur le contour des yeux et les paupières fraîchement ne…" at bounding box center [738, 589] width 644 height 28
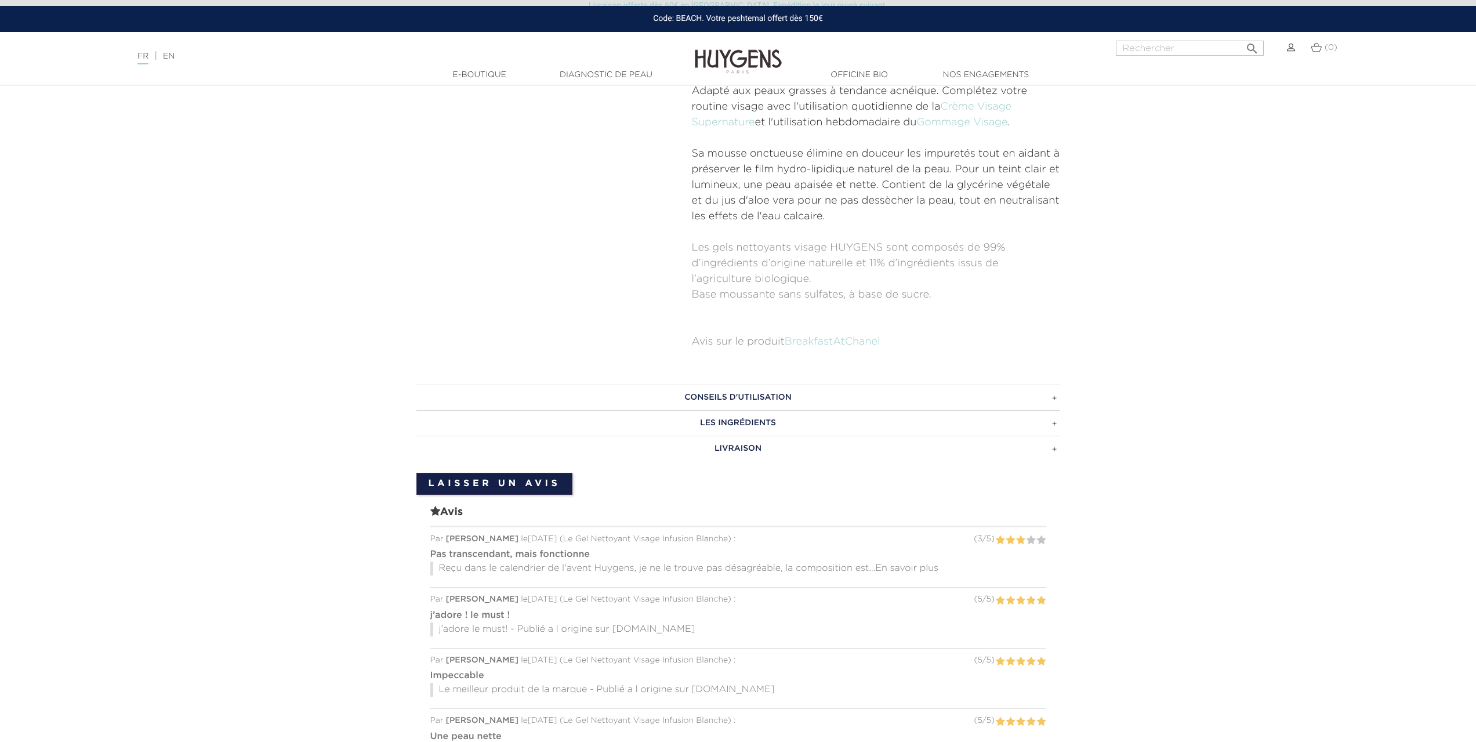
scroll to position [522, 0]
click at [797, 386] on h3 "CONSEILS D'UTILISATION" at bounding box center [738, 393] width 644 height 26
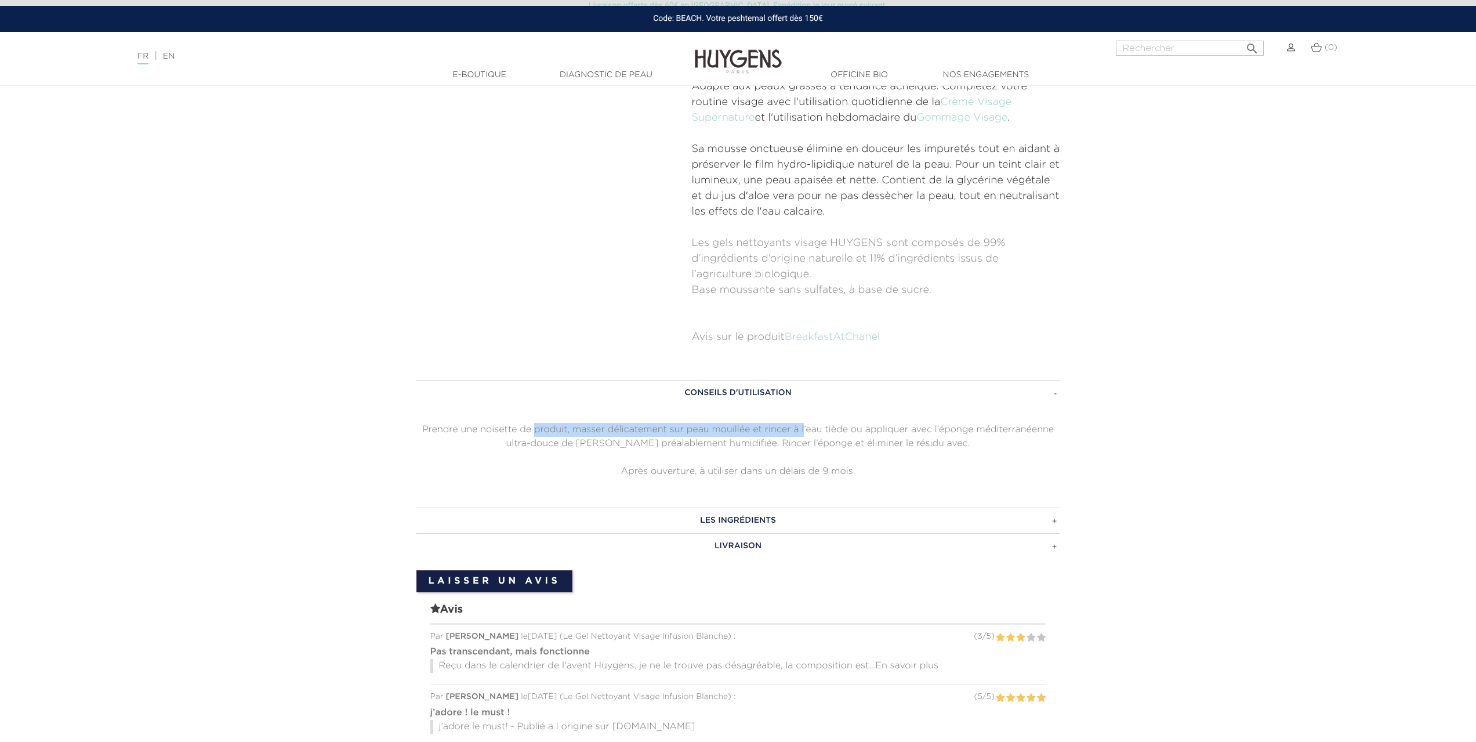
drag, startPoint x: 534, startPoint y: 428, endPoint x: 774, endPoint y: 435, distance: 240.8
click at [803, 433] on p "Prendre une noisette de produit, masser délicatement sur peau mouillée et rince…" at bounding box center [738, 437] width 644 height 28
drag, startPoint x: 571, startPoint y: 445, endPoint x: 905, endPoint y: 444, distance: 334.1
click at [905, 444] on p "Prendre une noisette de produit, masser délicatement sur peau mouillée et rince…" at bounding box center [738, 437] width 644 height 28
click at [853, 440] on p "Prendre une noisette de produit, masser délicatement sur peau mouillée et rince…" at bounding box center [738, 437] width 644 height 28
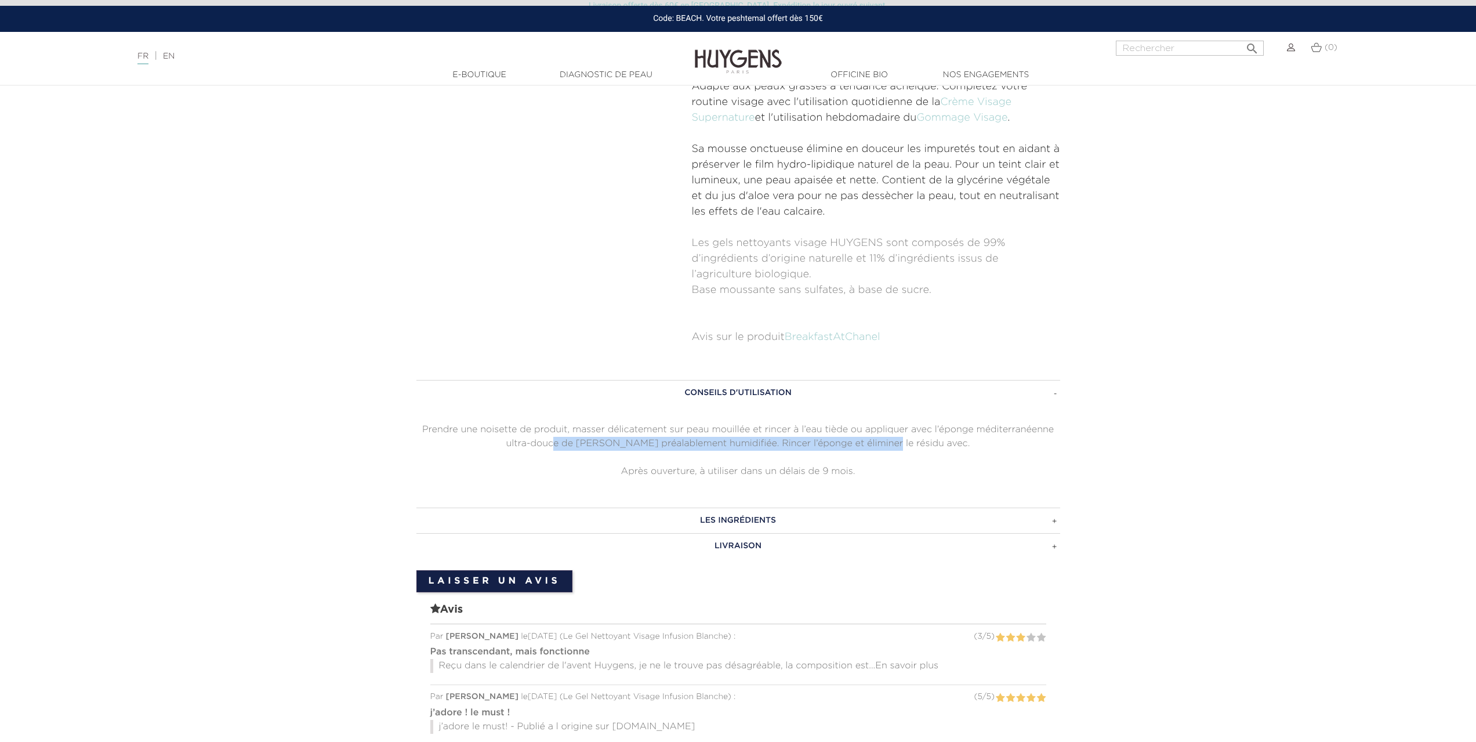
click at [806, 440] on p "Prendre une noisette de produit, masser délicatement sur peau mouillée et rince…" at bounding box center [738, 437] width 644 height 28
drag, startPoint x: 818, startPoint y: 443, endPoint x: 876, endPoint y: 445, distance: 58.0
click at [921, 444] on p "Prendre une noisette de produit, masser délicatement sur peau mouillée et rince…" at bounding box center [738, 437] width 644 height 28
drag, startPoint x: 638, startPoint y: 470, endPoint x: 847, endPoint y: 466, distance: 209.4
click at [847, 466] on p "Après ouverture, à utiliser dans un délais de 9 mois." at bounding box center [738, 472] width 644 height 14
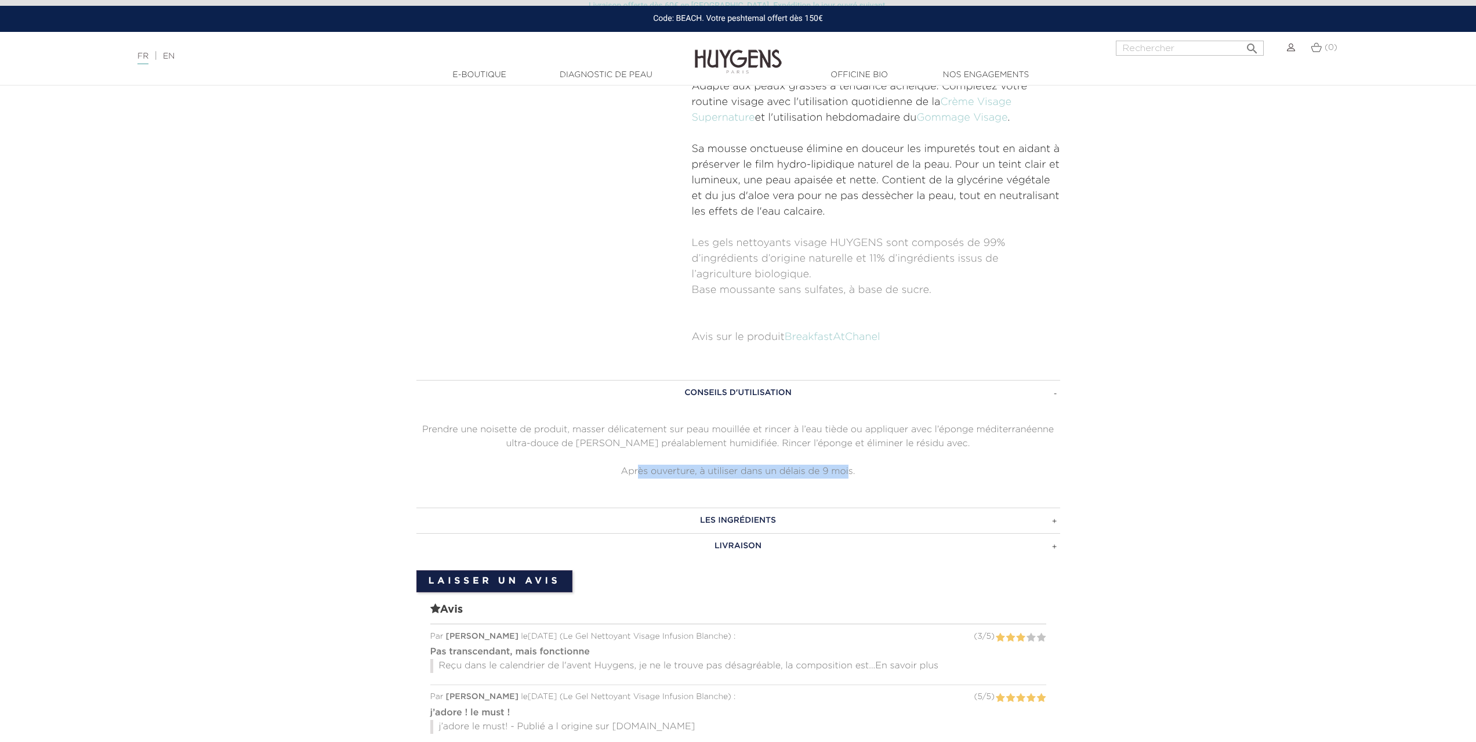
click at [785, 467] on p "Après ouverture, à utiliser dans un délais de 9 mois." at bounding box center [738, 472] width 644 height 14
click at [775, 516] on h3 "LES INGRÉDIENTS" at bounding box center [738, 520] width 644 height 26
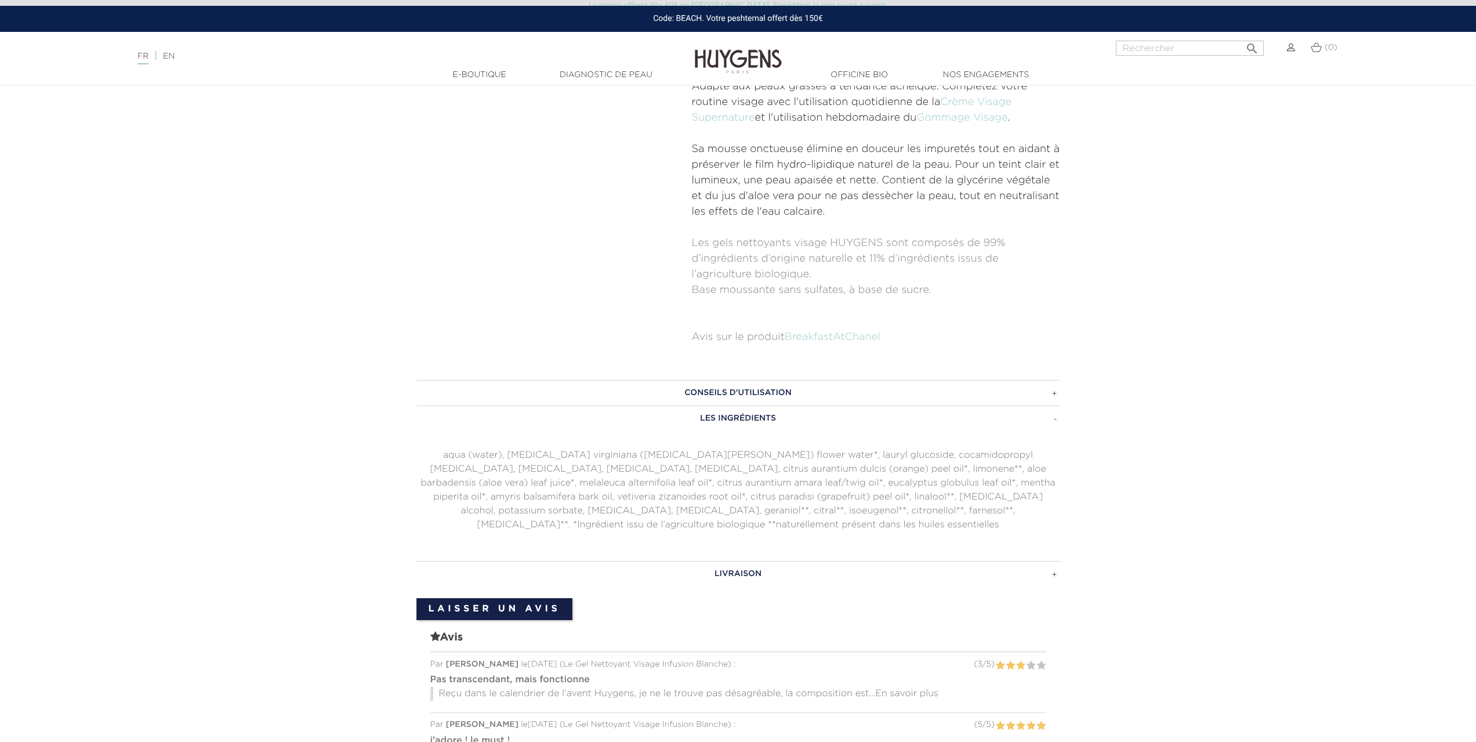
click at [741, 417] on h3 "LES INGRÉDIENTS" at bounding box center [738, 418] width 644 height 26
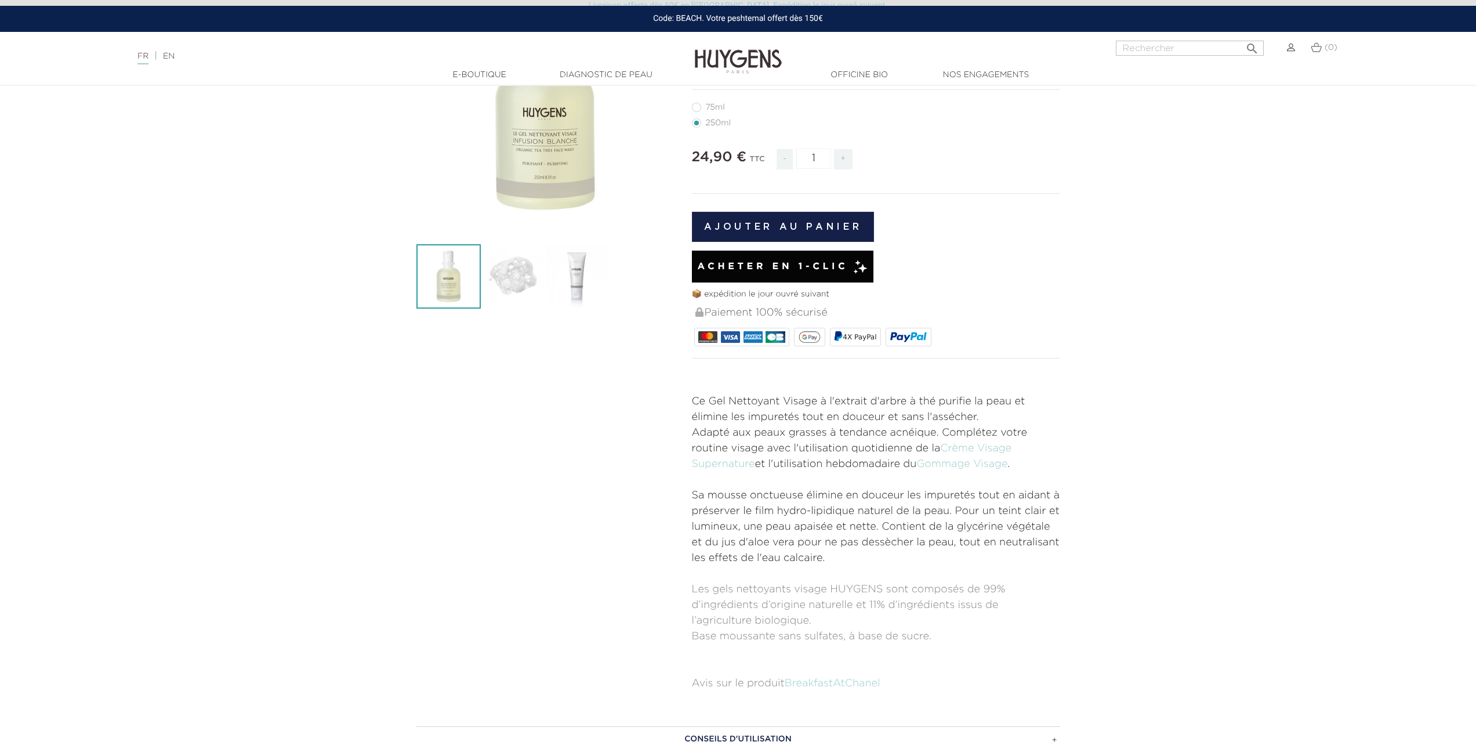
scroll to position [174, 0]
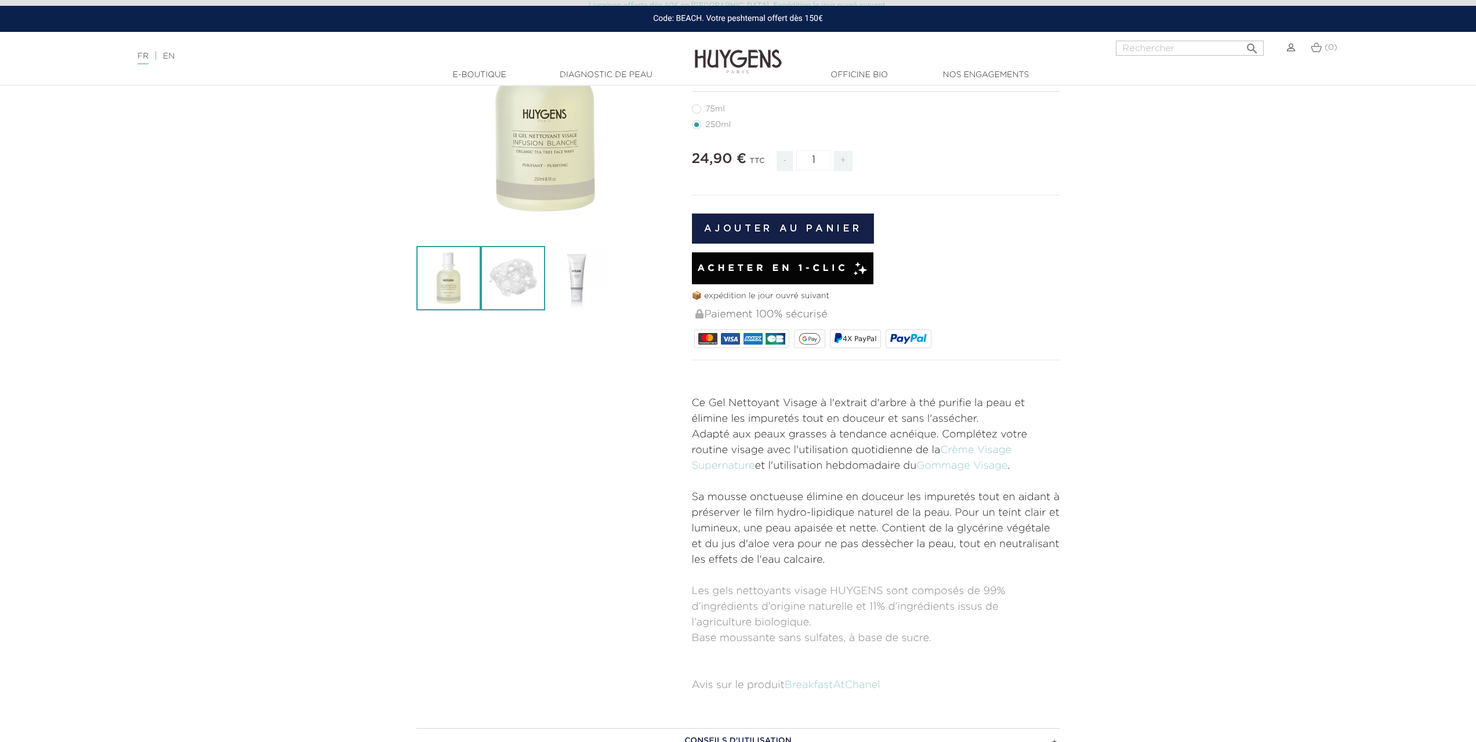
click at [531, 276] on img at bounding box center [513, 278] width 64 height 64
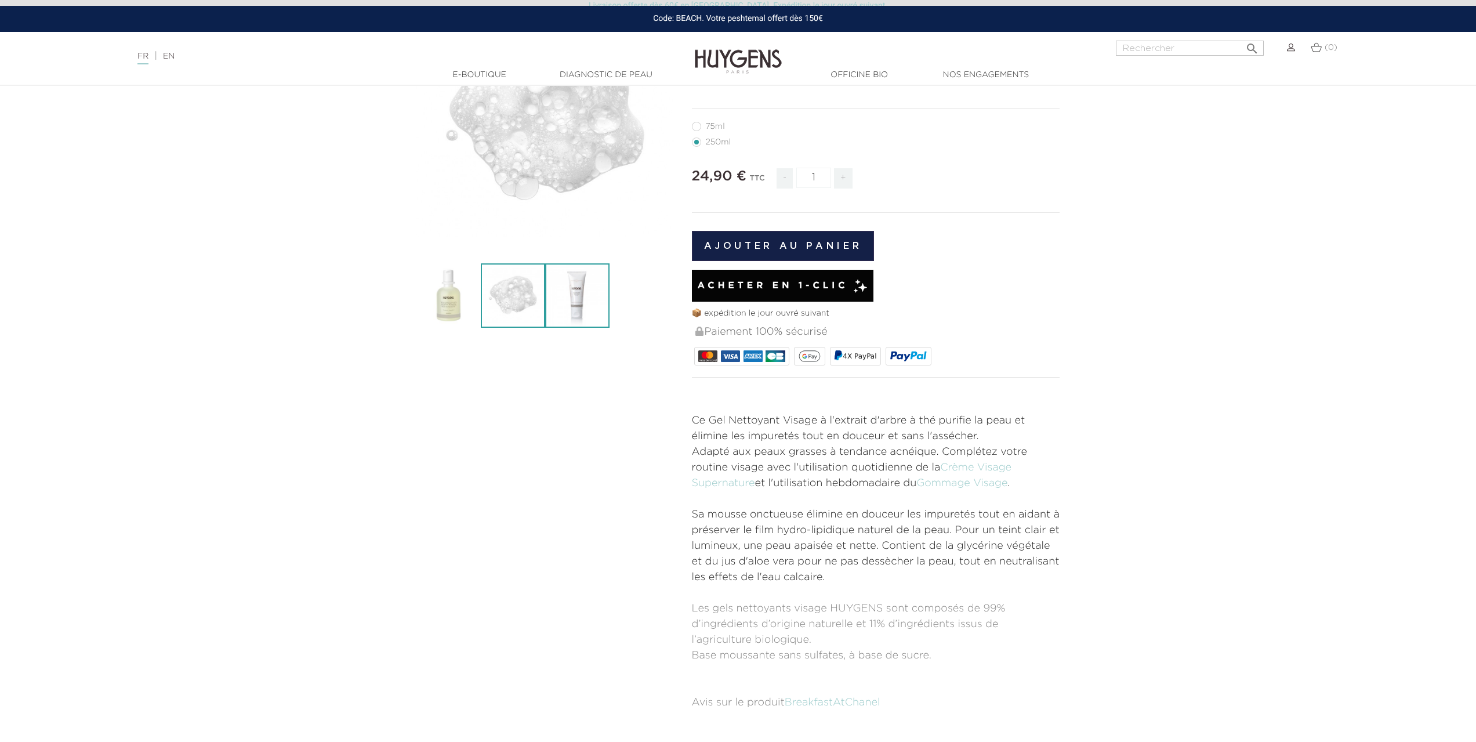
scroll to position [116, 0]
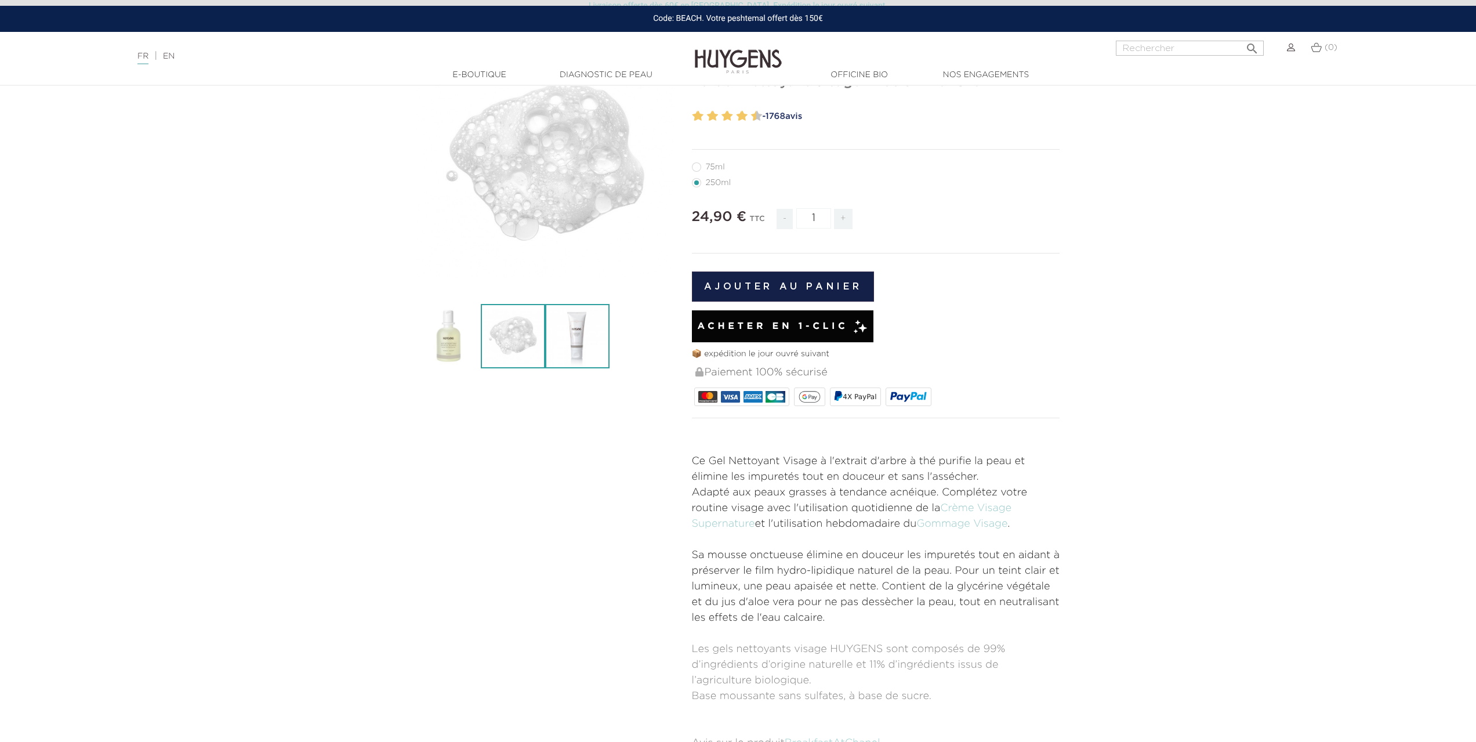
click at [573, 333] on img at bounding box center [577, 336] width 64 height 64
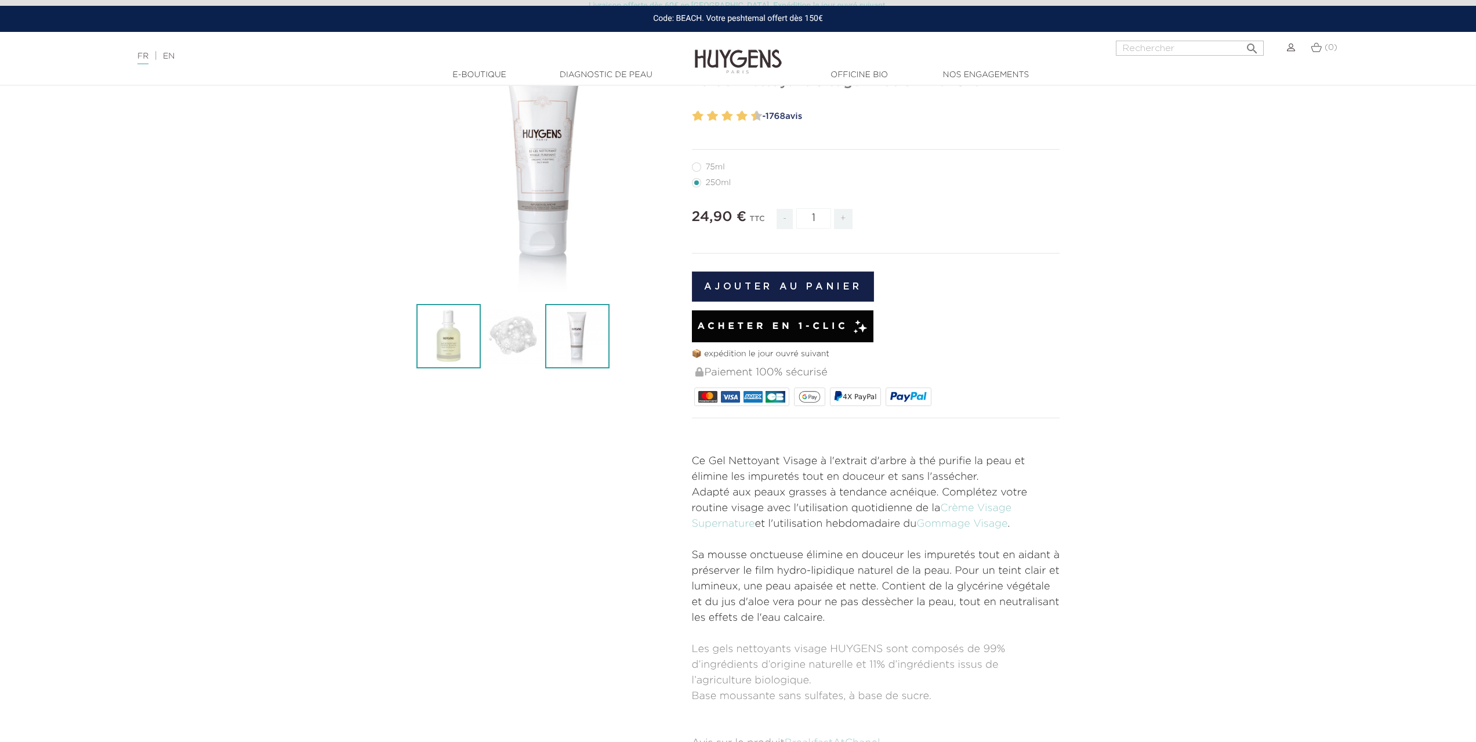
click at [454, 332] on img at bounding box center [448, 336] width 64 height 64
click at [582, 316] on img at bounding box center [577, 336] width 64 height 64
click at [553, 175] on icon "" at bounding box center [545, 164] width 58 height 58
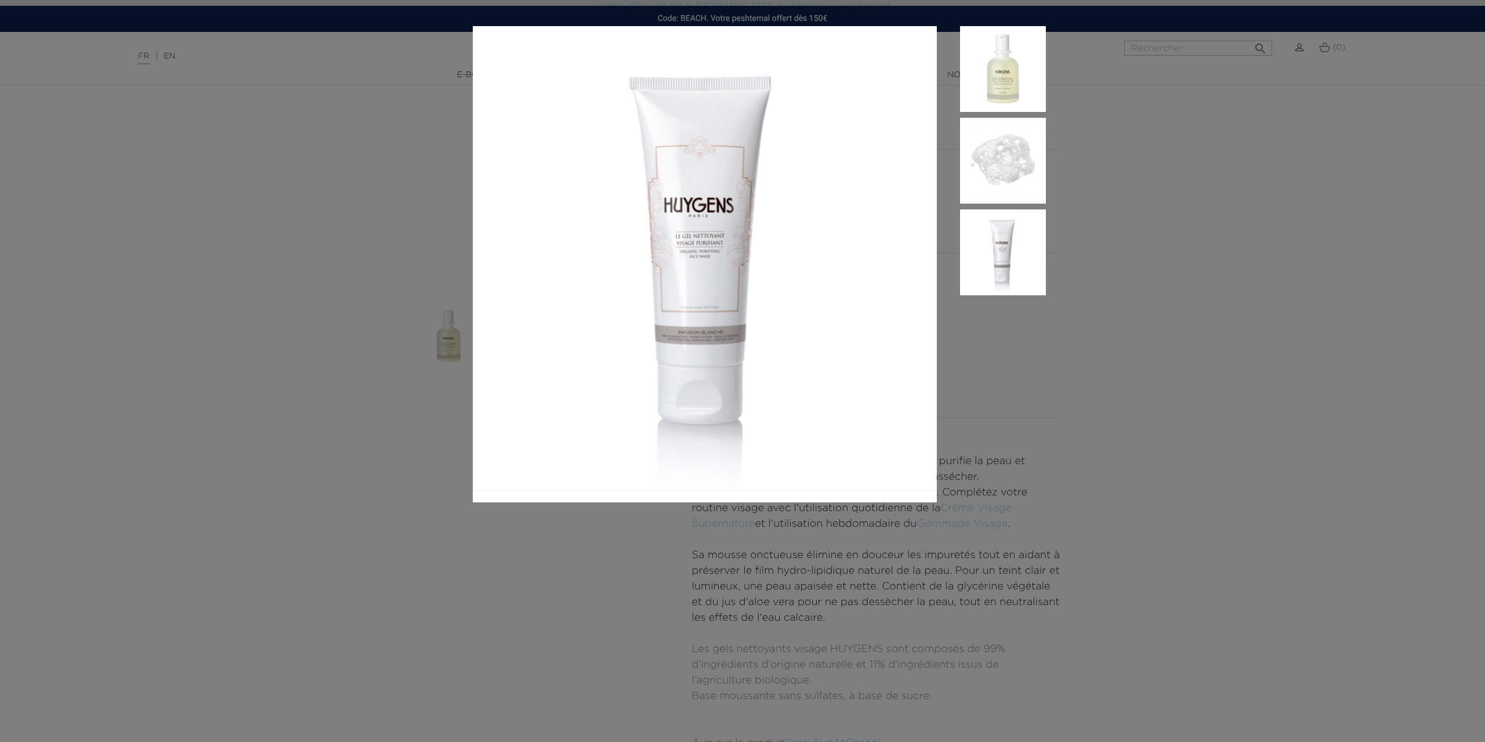
click at [351, 277] on div at bounding box center [742, 371] width 1485 height 742
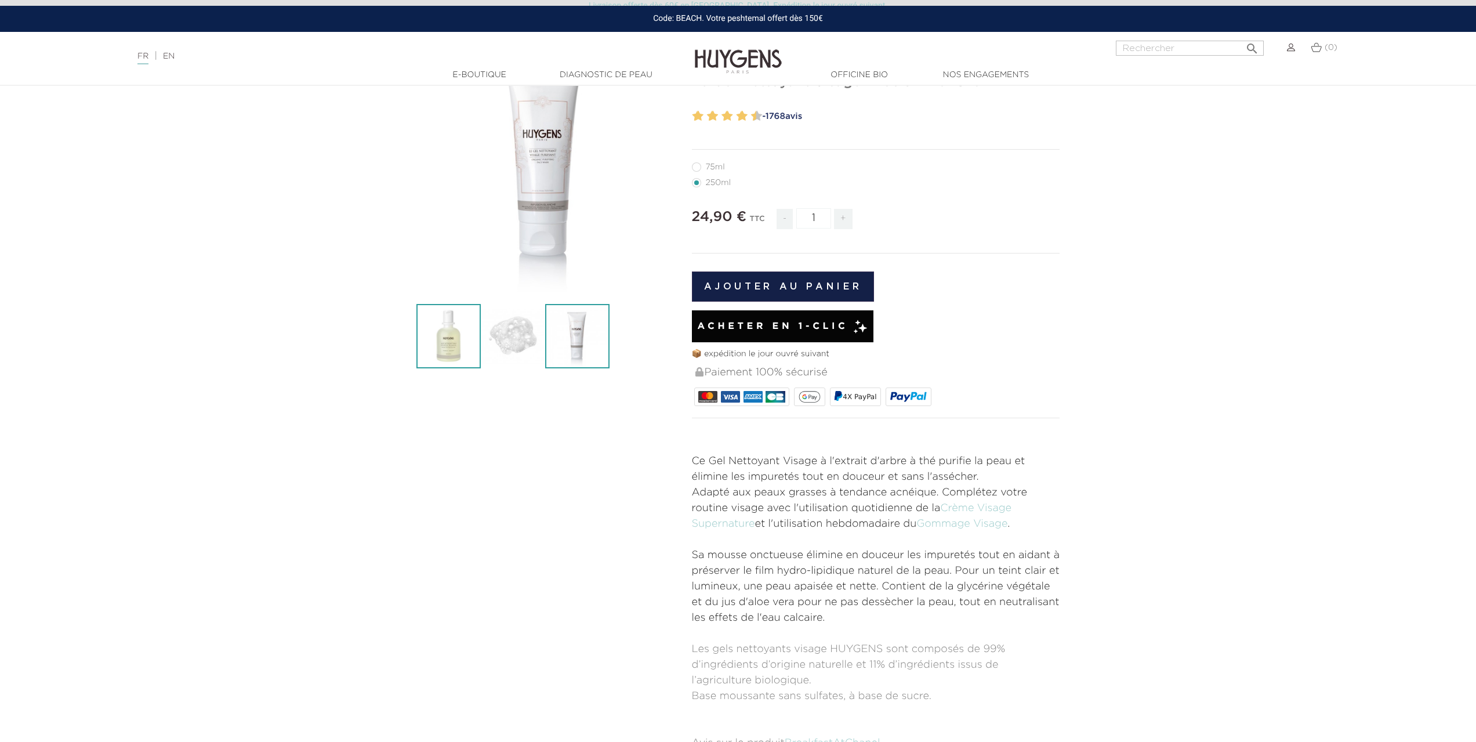
click at [453, 316] on img at bounding box center [448, 336] width 64 height 64
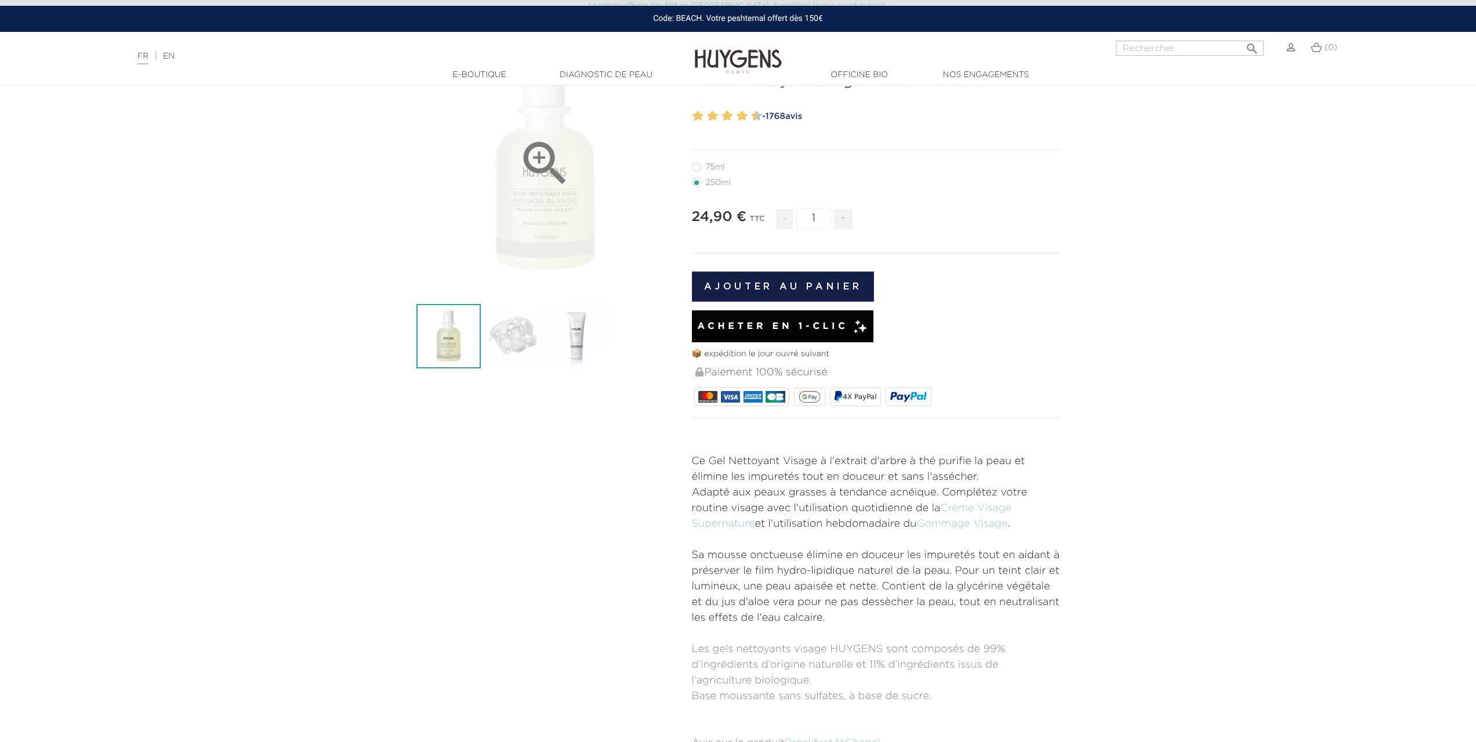
click at [511, 205] on div "" at bounding box center [545, 163] width 258 height 258
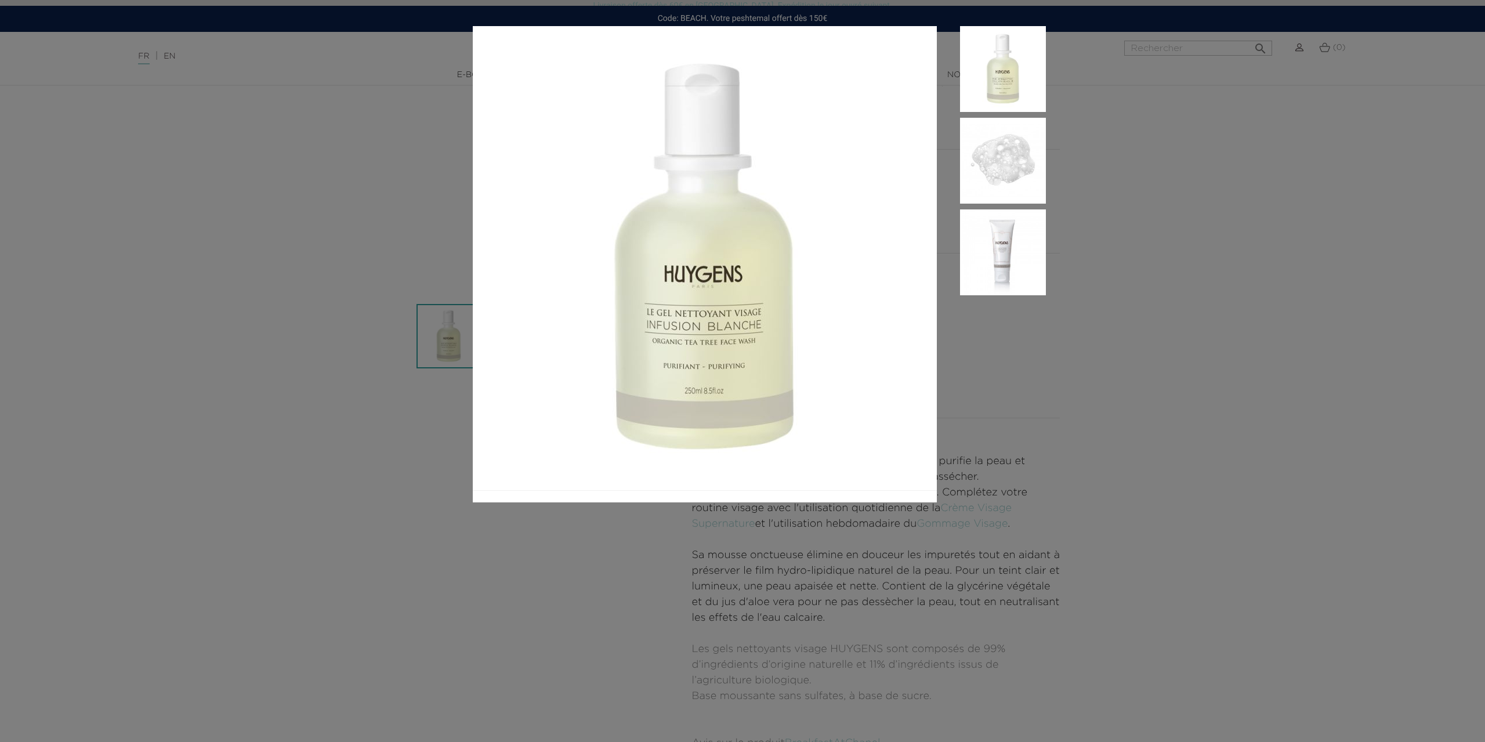
click at [334, 301] on div at bounding box center [742, 371] width 1485 height 742
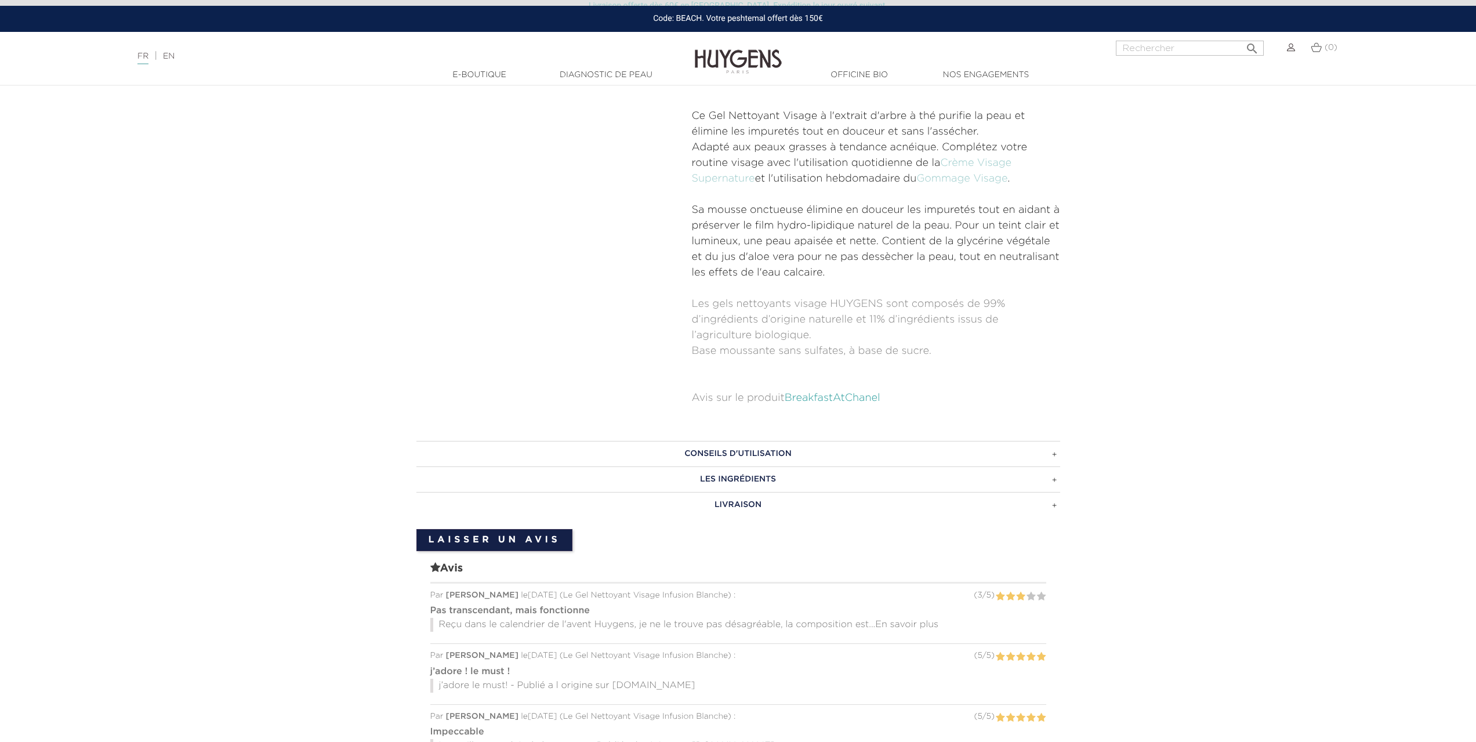
scroll to position [580, 0]
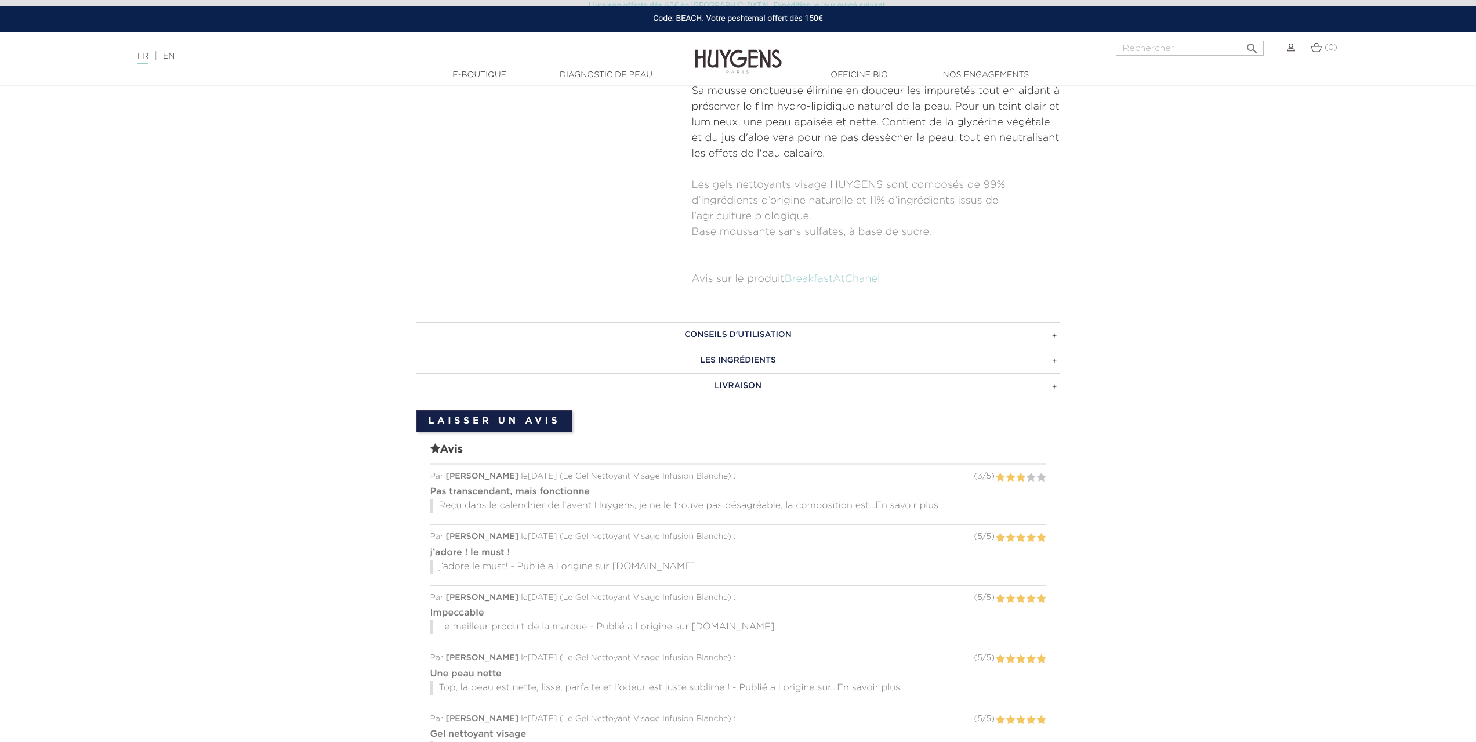
click at [792, 352] on h3 "LES INGRÉDIENTS" at bounding box center [738, 360] width 644 height 26
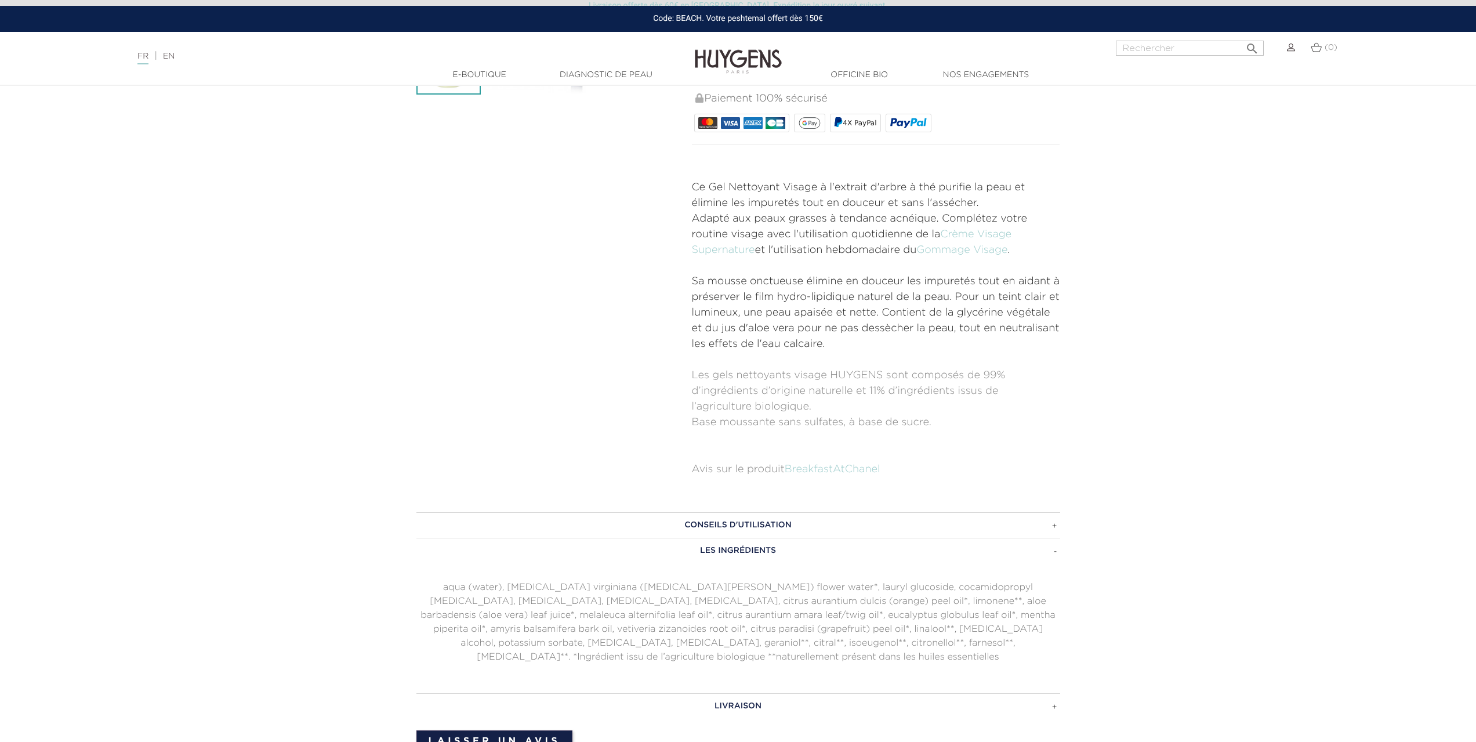
scroll to position [348, 0]
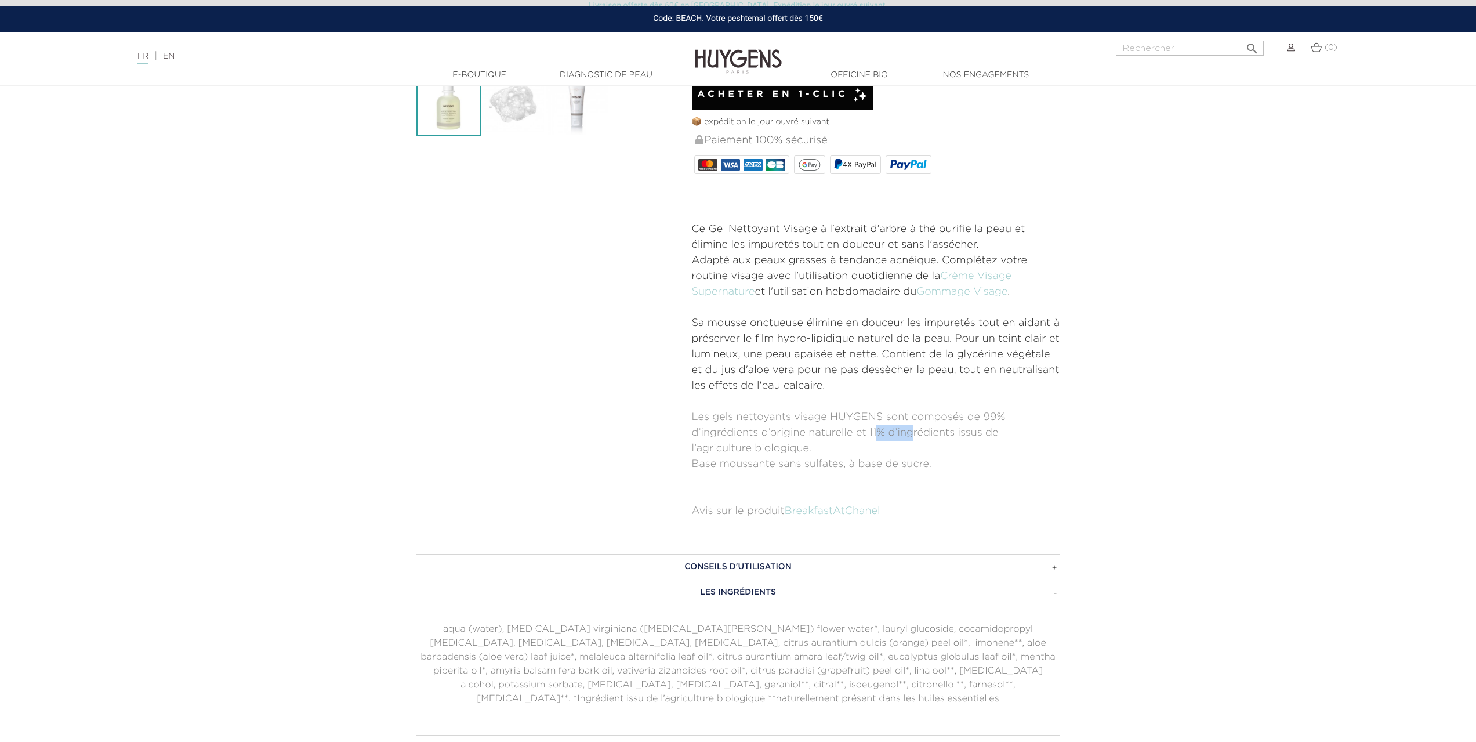
drag, startPoint x: 883, startPoint y: 432, endPoint x: 900, endPoint y: 437, distance: 17.4
click at [907, 437] on span "Les gels nettoyants visage HUYGENS sont composés de 99% d’ingrédients d’origine…" at bounding box center [849, 433] width 314 height 42
drag, startPoint x: 787, startPoint y: 459, endPoint x: 865, endPoint y: 460, distance: 78.3
click at [851, 459] on span "Base moussante sans sulfates, à base de sucre." at bounding box center [812, 464] width 240 height 10
click at [865, 460] on span "Base moussante sans sulfates, à base de sucre." at bounding box center [812, 464] width 240 height 10
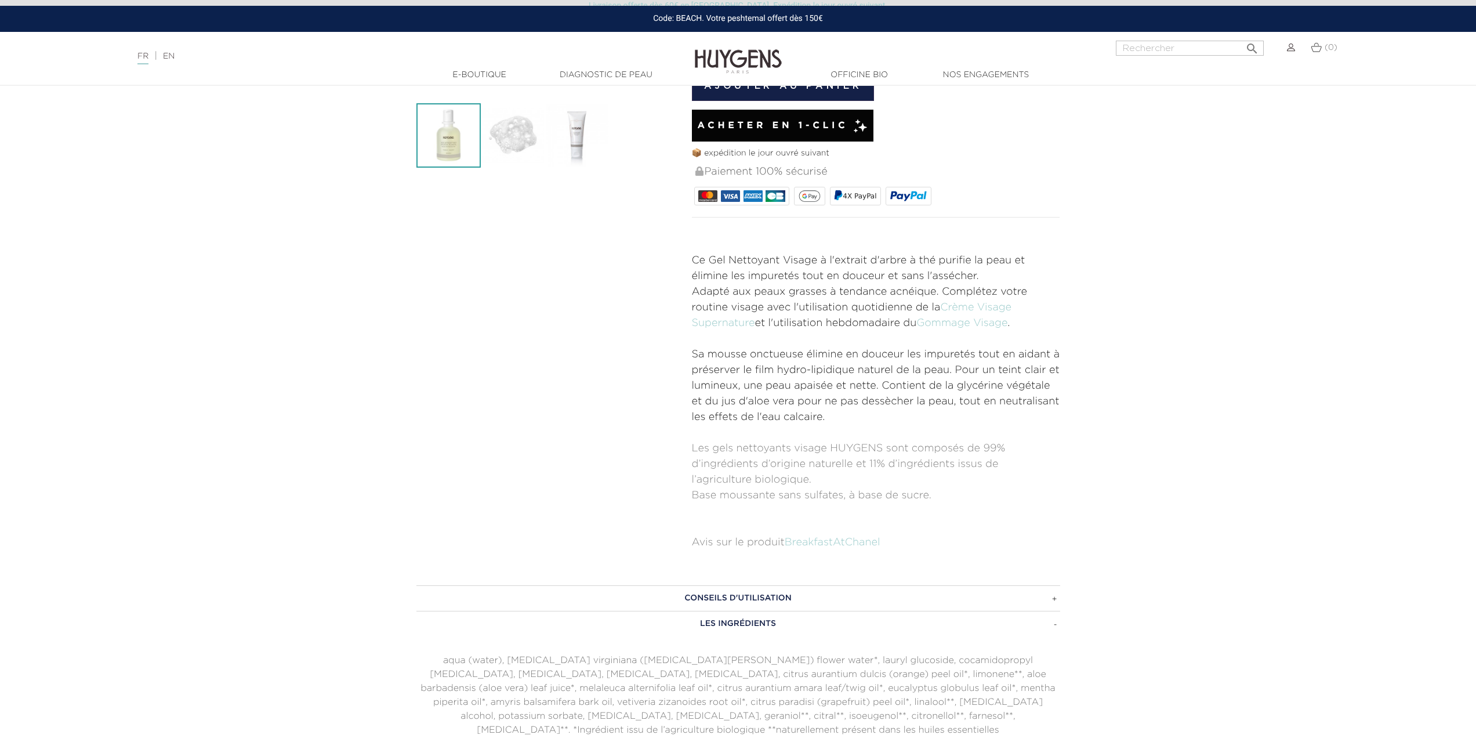
scroll to position [174, 0]
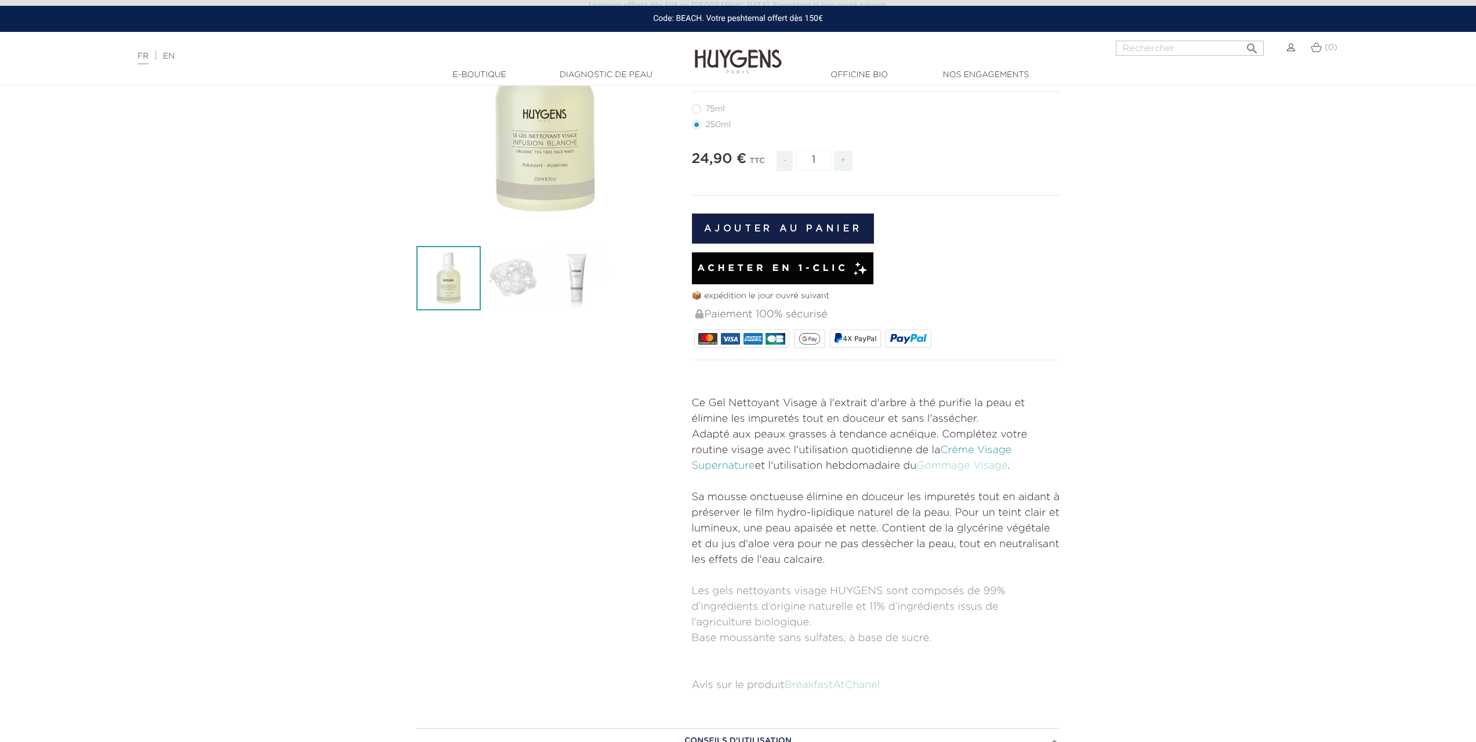
click at [726, 469] on link "Crème Visage Supernature" at bounding box center [852, 458] width 320 height 26
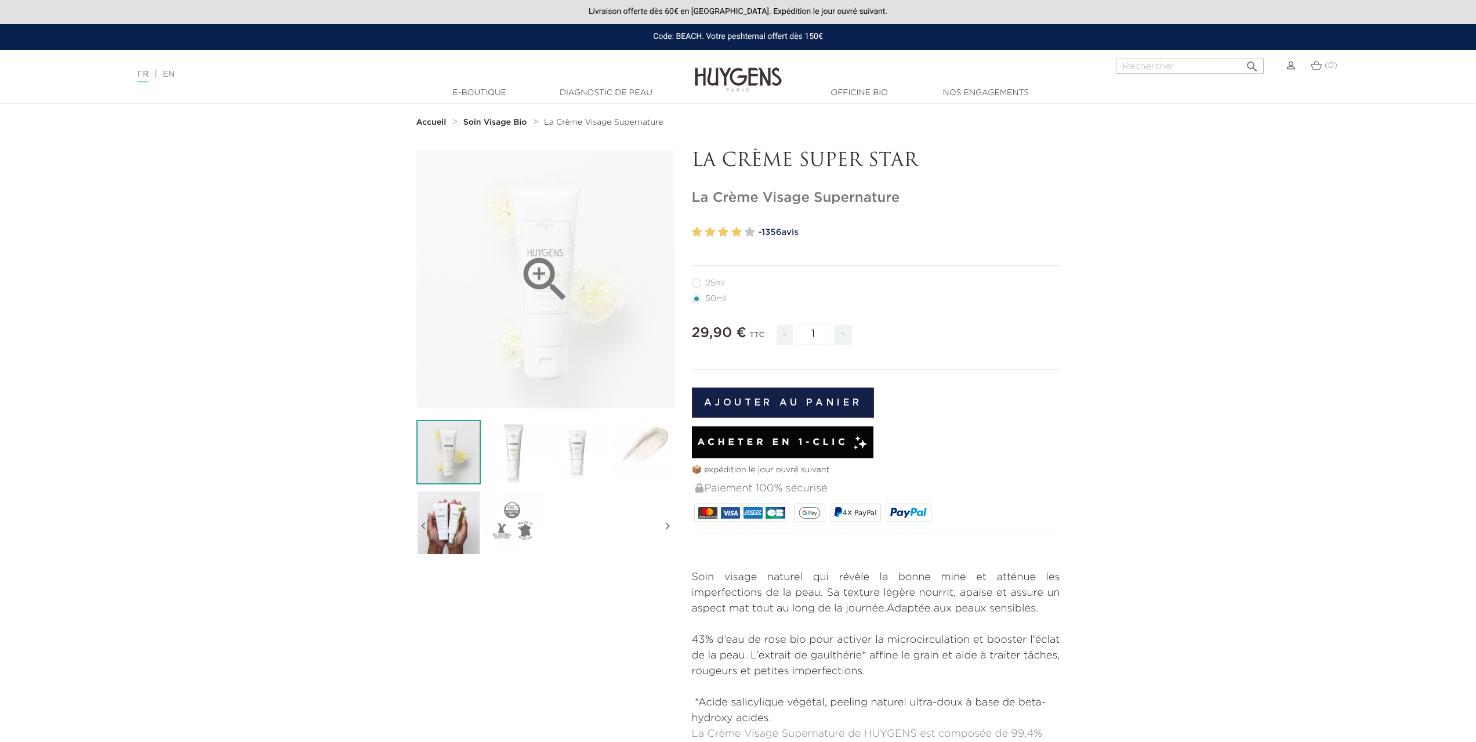
click at [564, 269] on icon "" at bounding box center [545, 280] width 58 height 58
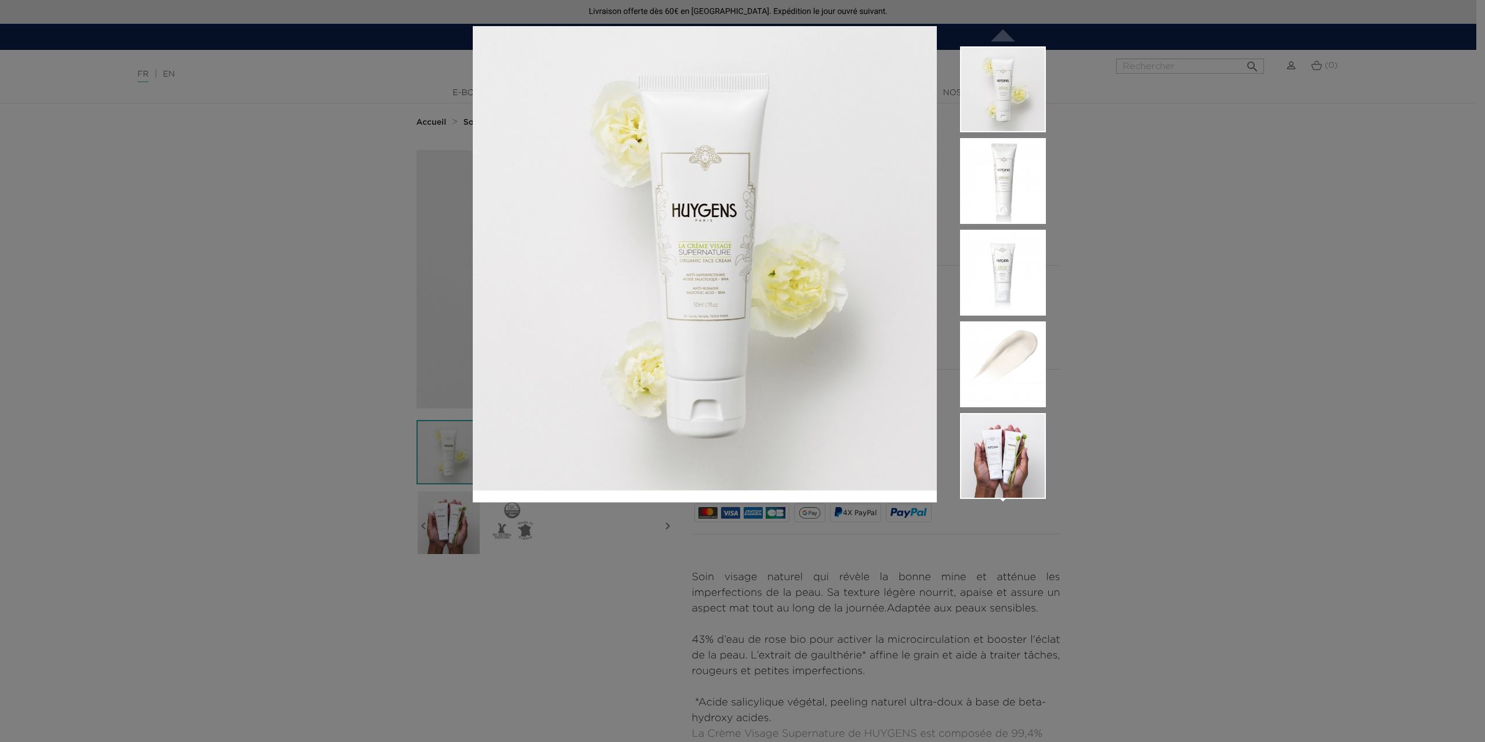
click at [273, 205] on div " " at bounding box center [742, 371] width 1485 height 742
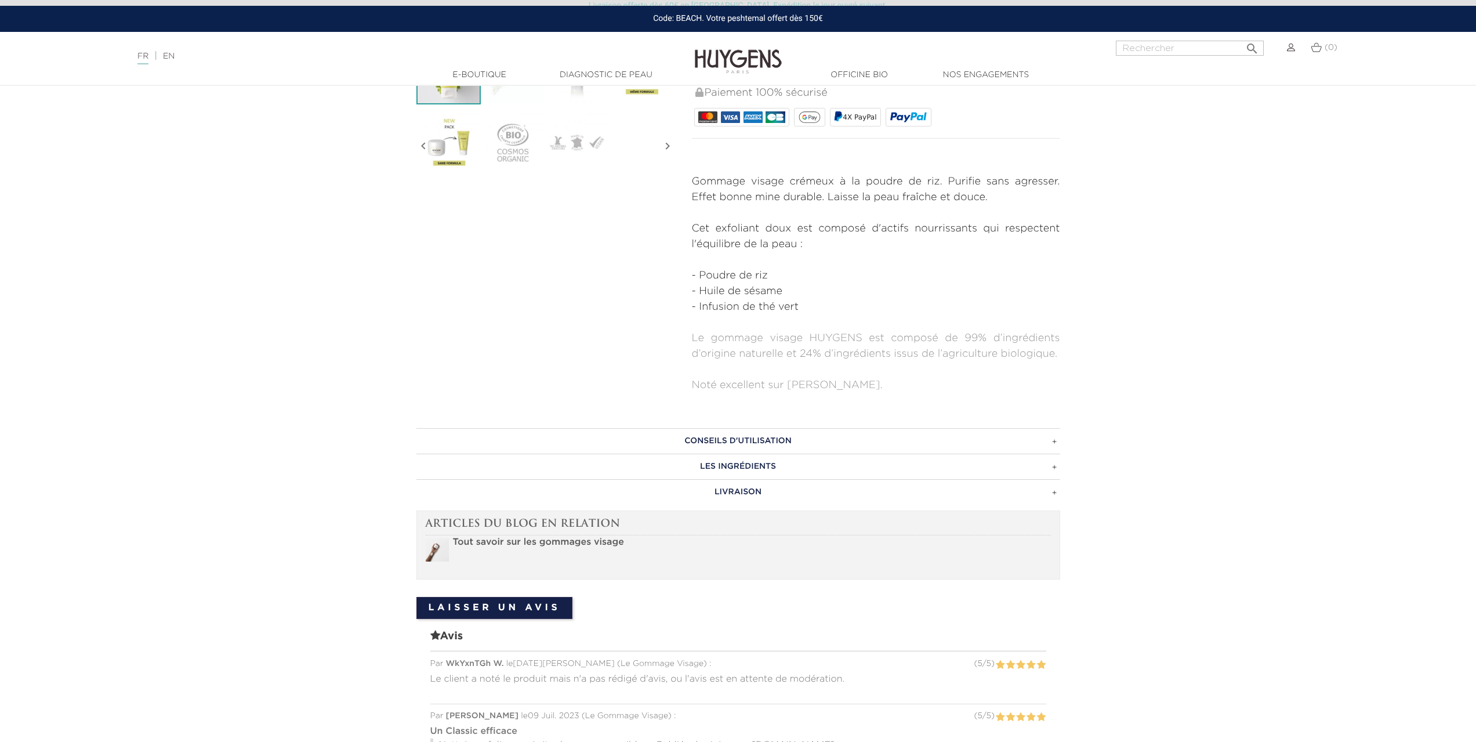
scroll to position [406, 0]
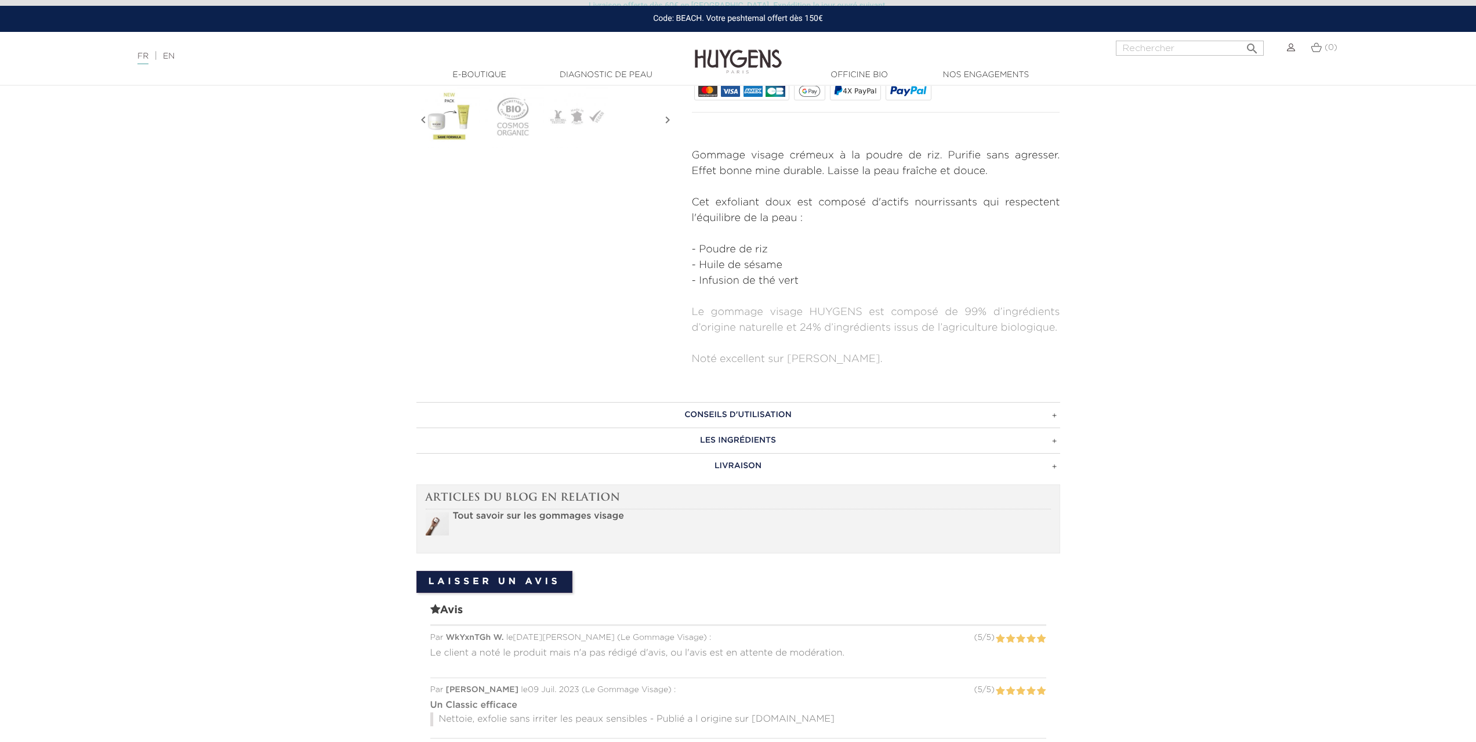
click at [746, 442] on h3 "Les ingrédients" at bounding box center [738, 440] width 644 height 26
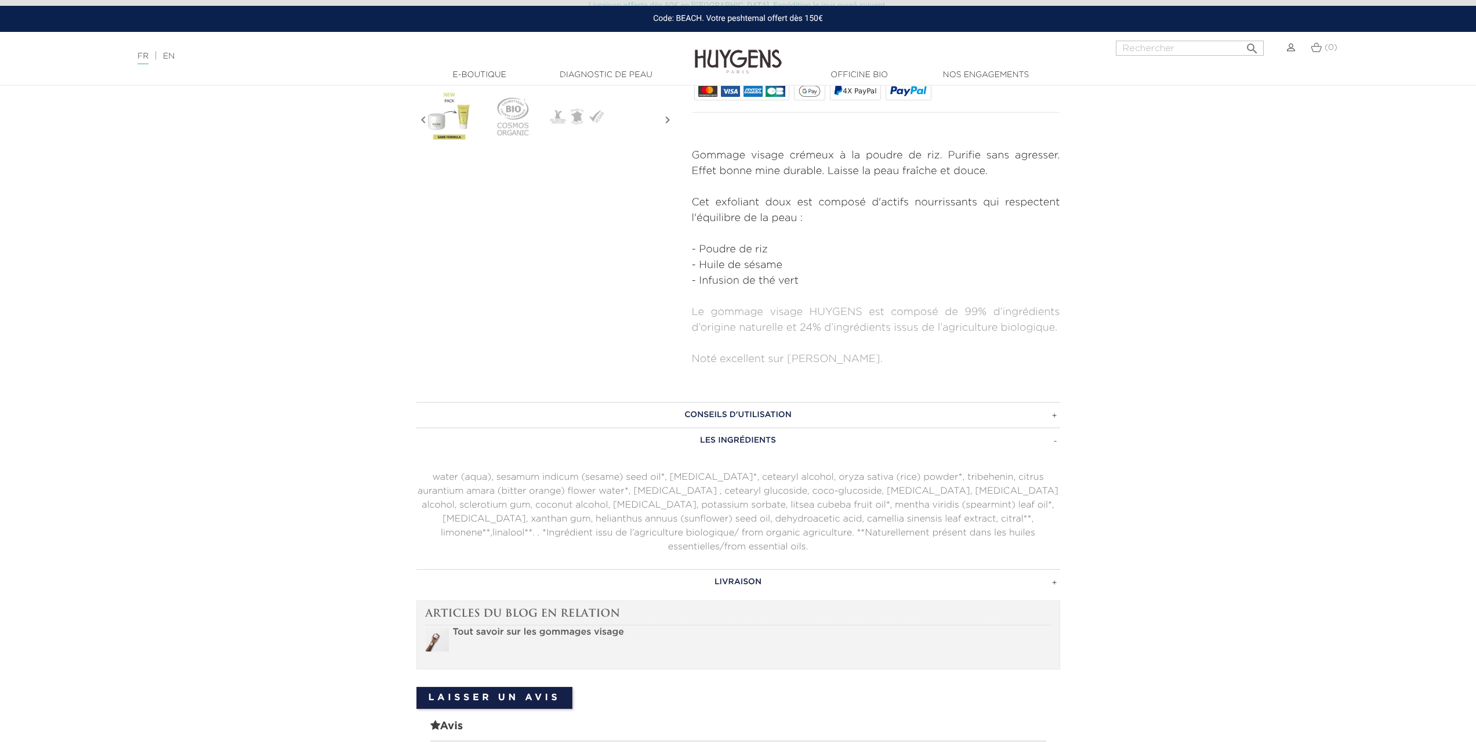
click at [749, 411] on h3 "Conseils d'utilisation" at bounding box center [738, 415] width 644 height 26
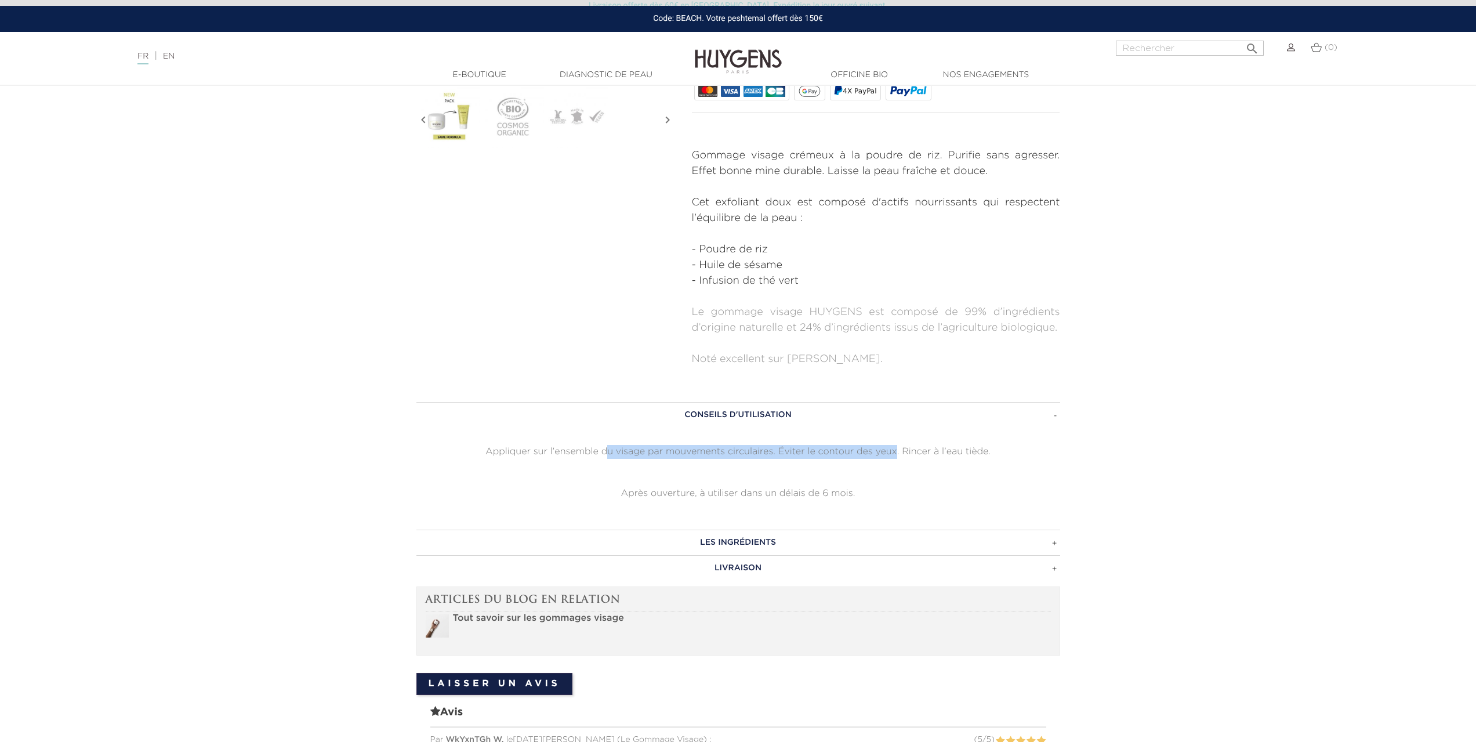
drag, startPoint x: 650, startPoint y: 448, endPoint x: 902, endPoint y: 452, distance: 252.3
click at [899, 452] on div "Conseils d'utilisation Appliquer sur l'ensemble du visage par mouvements circul…" at bounding box center [738, 451] width 644 height 99
click at [907, 457] on p "Appliquer sur l'ensemble du visage par mouvements circulaires. Éviter le contou…" at bounding box center [738, 452] width 644 height 14
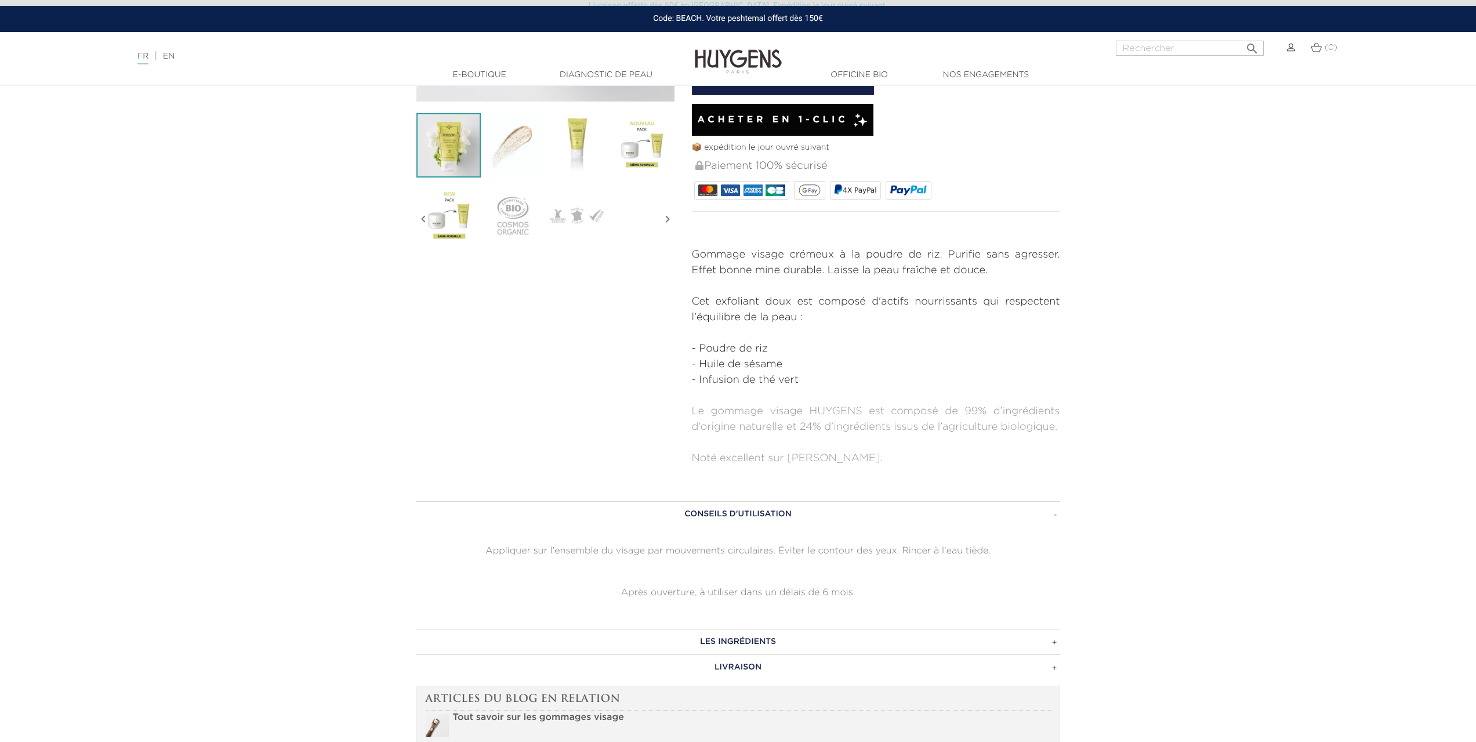
scroll to position [232, 0]
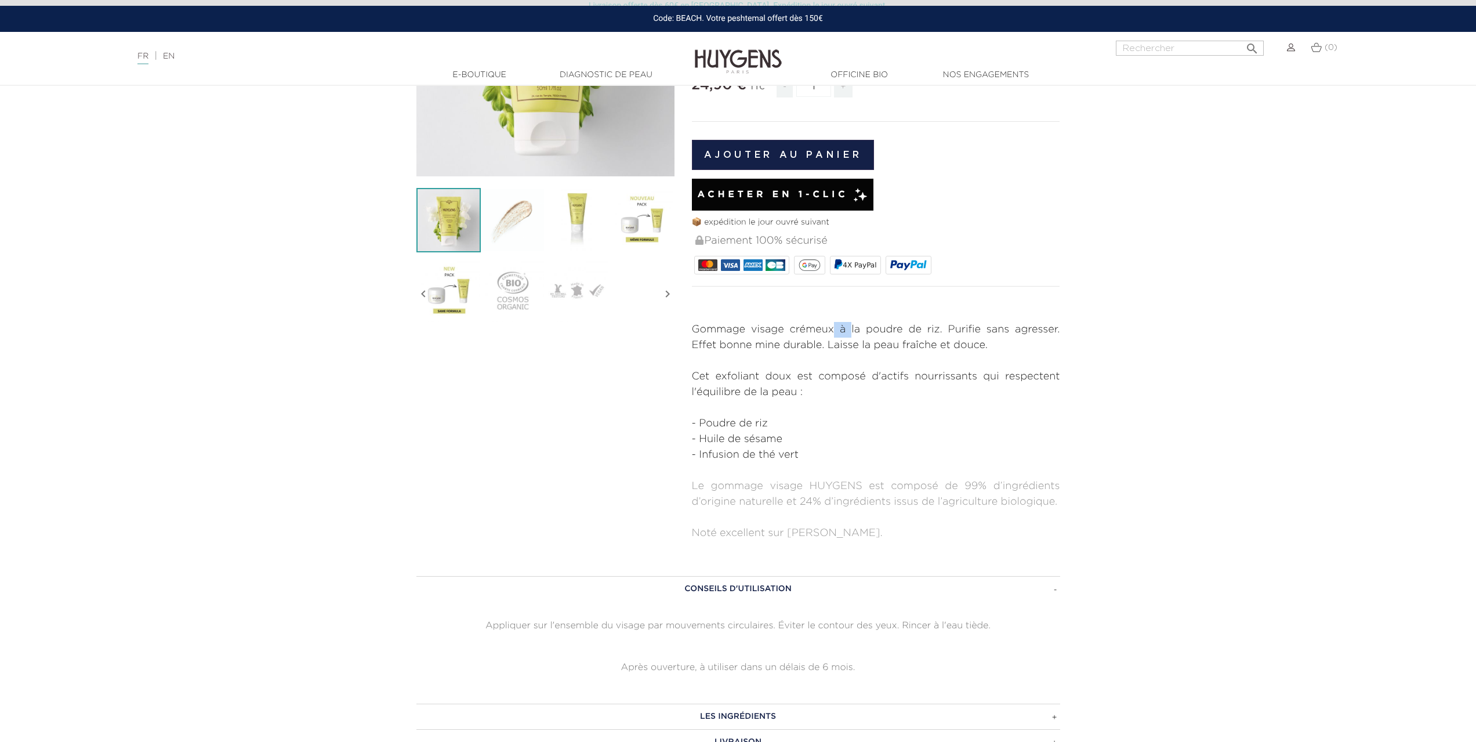
drag, startPoint x: 848, startPoint y: 331, endPoint x: 853, endPoint y: 325, distance: 7.9
click at [853, 325] on p "Gommage visage crémeux à la poudre de riz. Purifie sans agresser. Effet bonne m…" at bounding box center [876, 337] width 368 height 31
click at [807, 340] on p "Gommage visage crémeux à la poudre de riz. Purifie sans agresser. Effet bonne m…" at bounding box center [876, 337] width 368 height 31
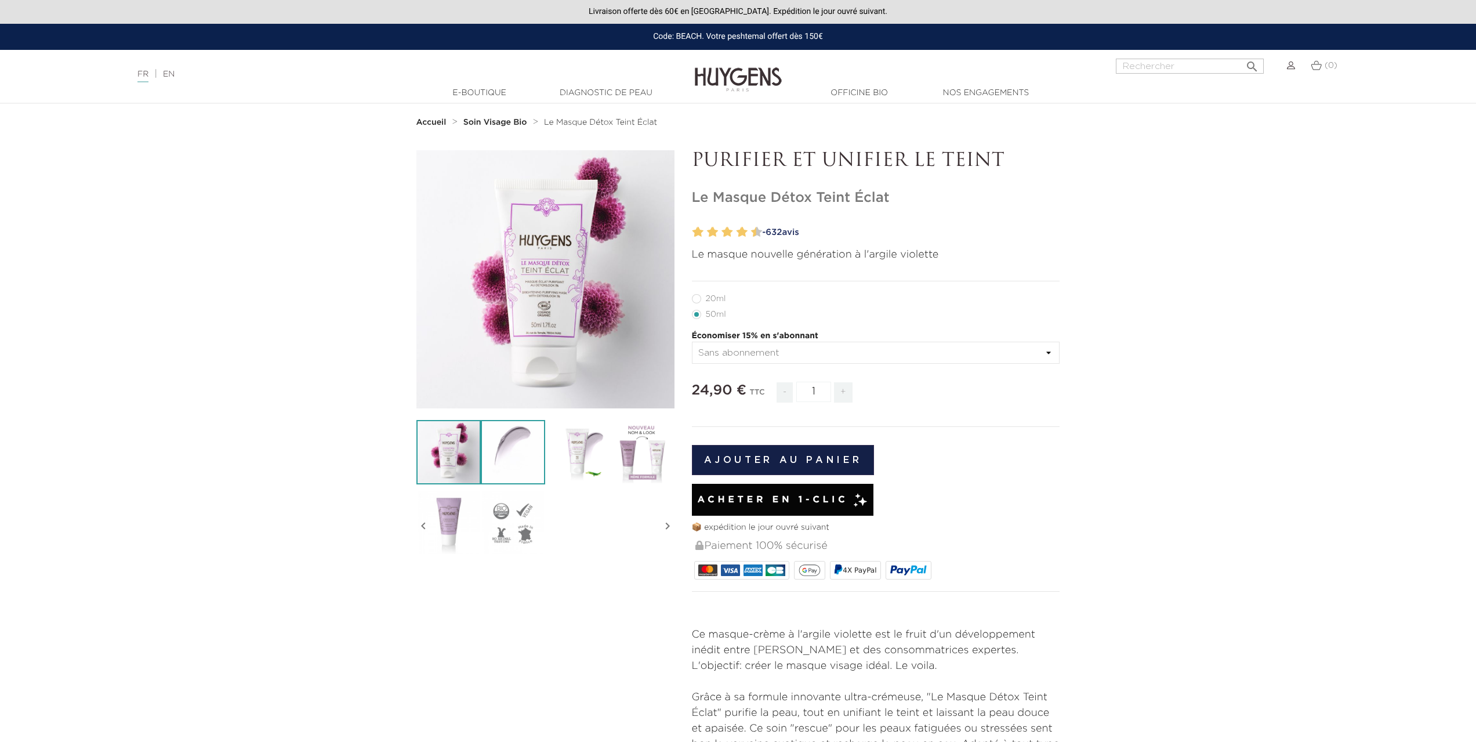
click at [507, 442] on img at bounding box center [513, 452] width 64 height 64
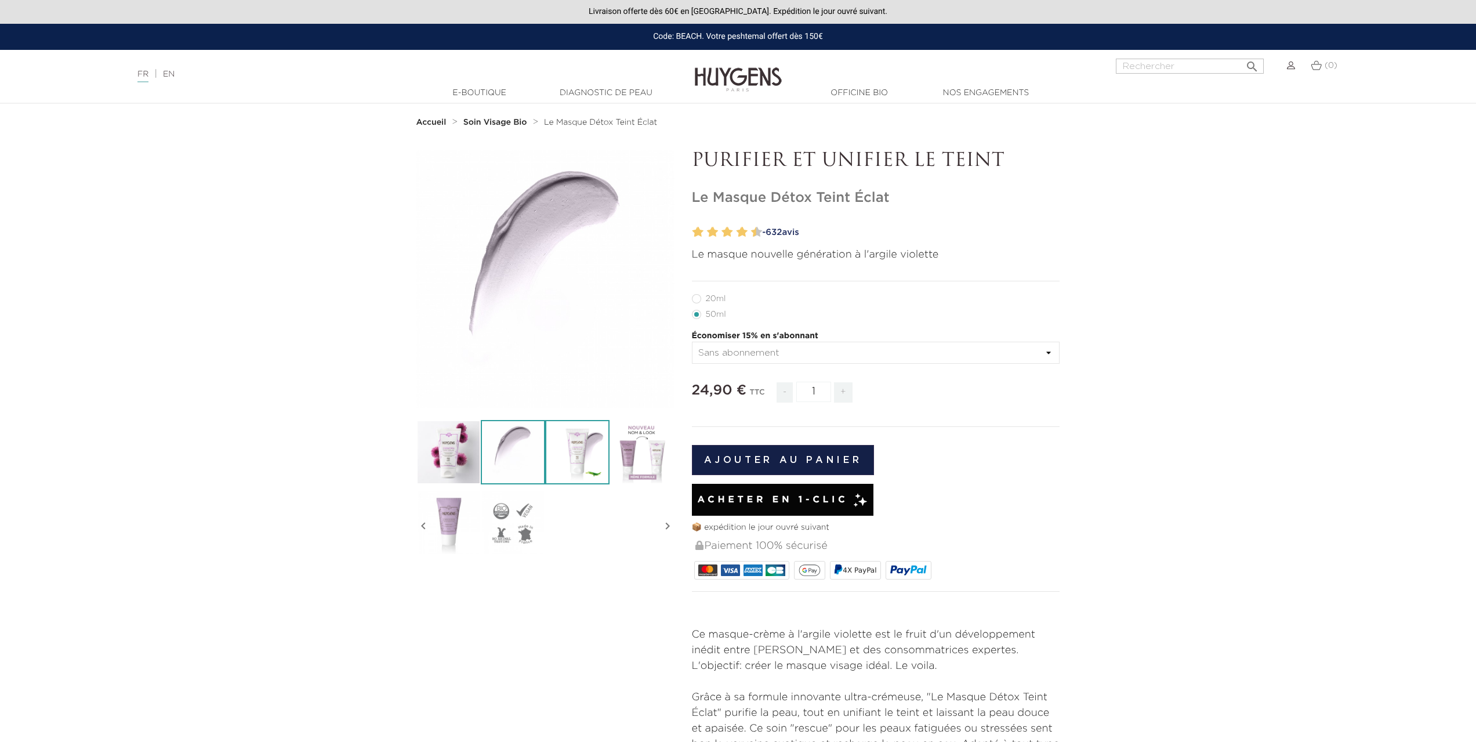
click at [563, 457] on img at bounding box center [577, 452] width 64 height 64
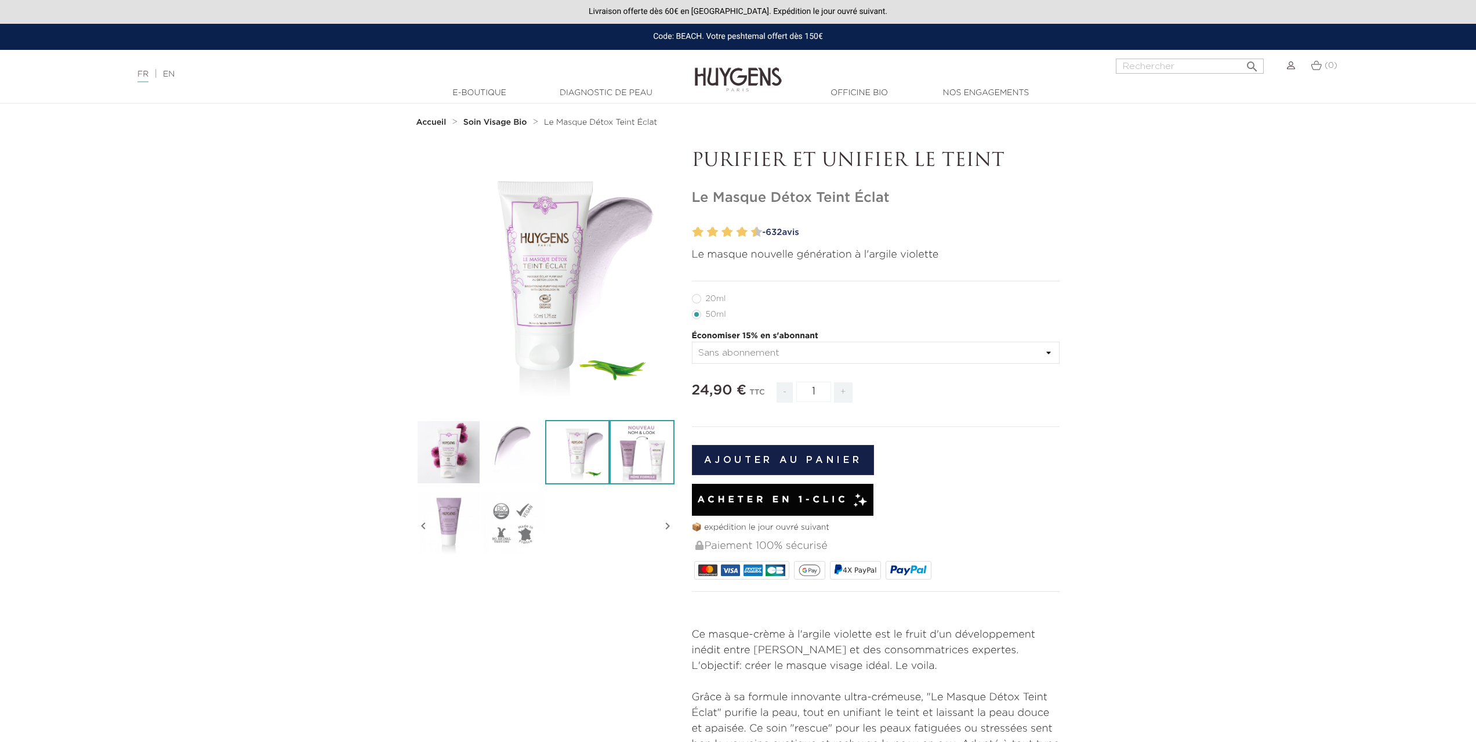
click at [638, 456] on img at bounding box center [642, 452] width 64 height 64
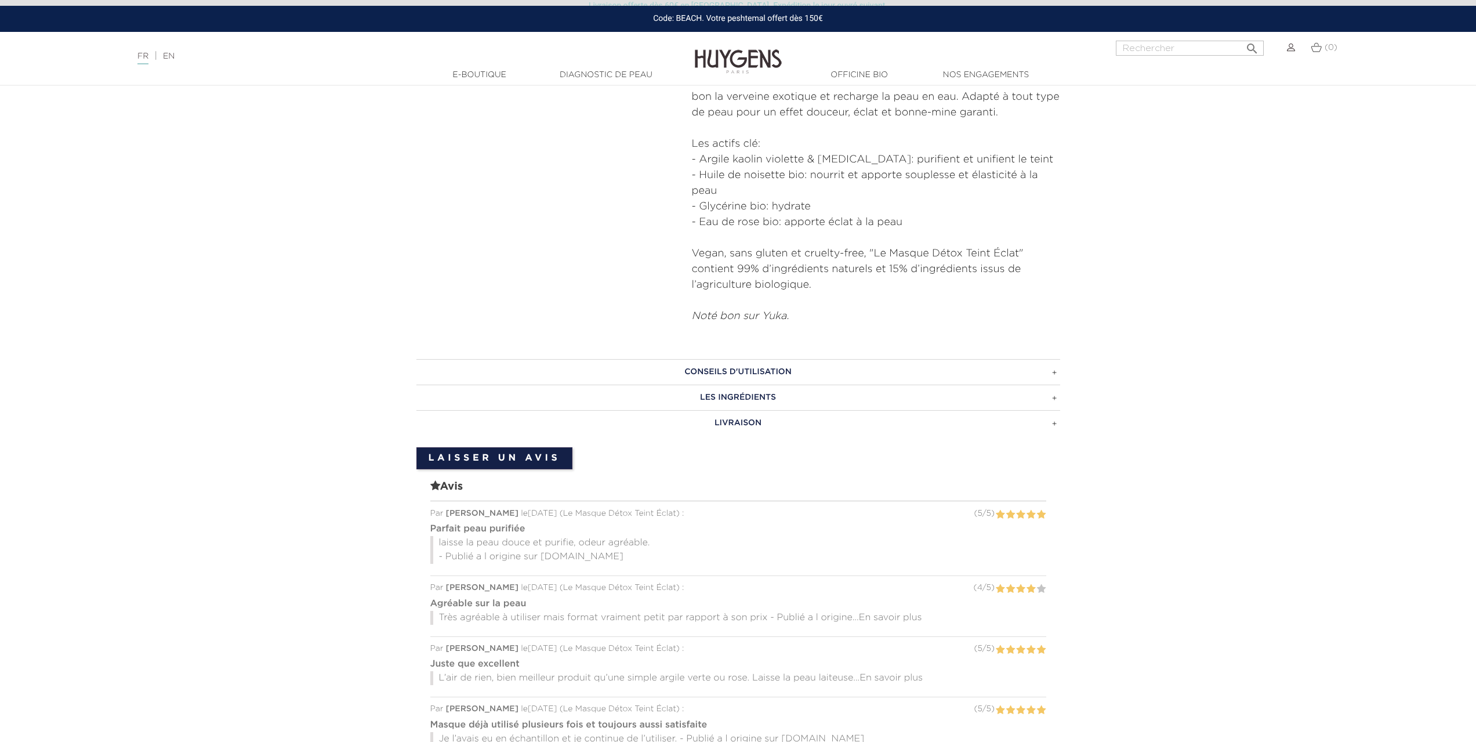
scroll to position [580, 0]
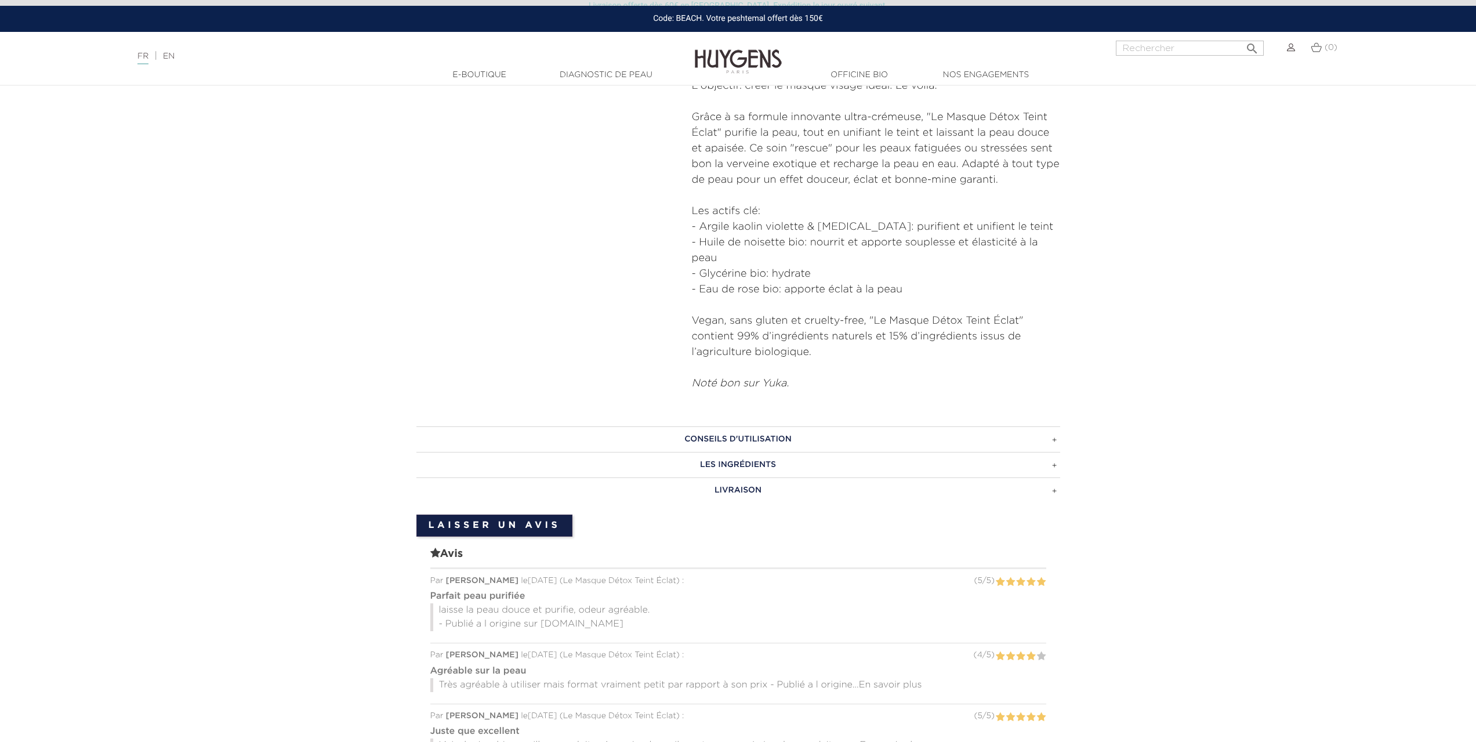
click at [767, 439] on h3 "Conseils d'utilisation" at bounding box center [738, 439] width 644 height 26
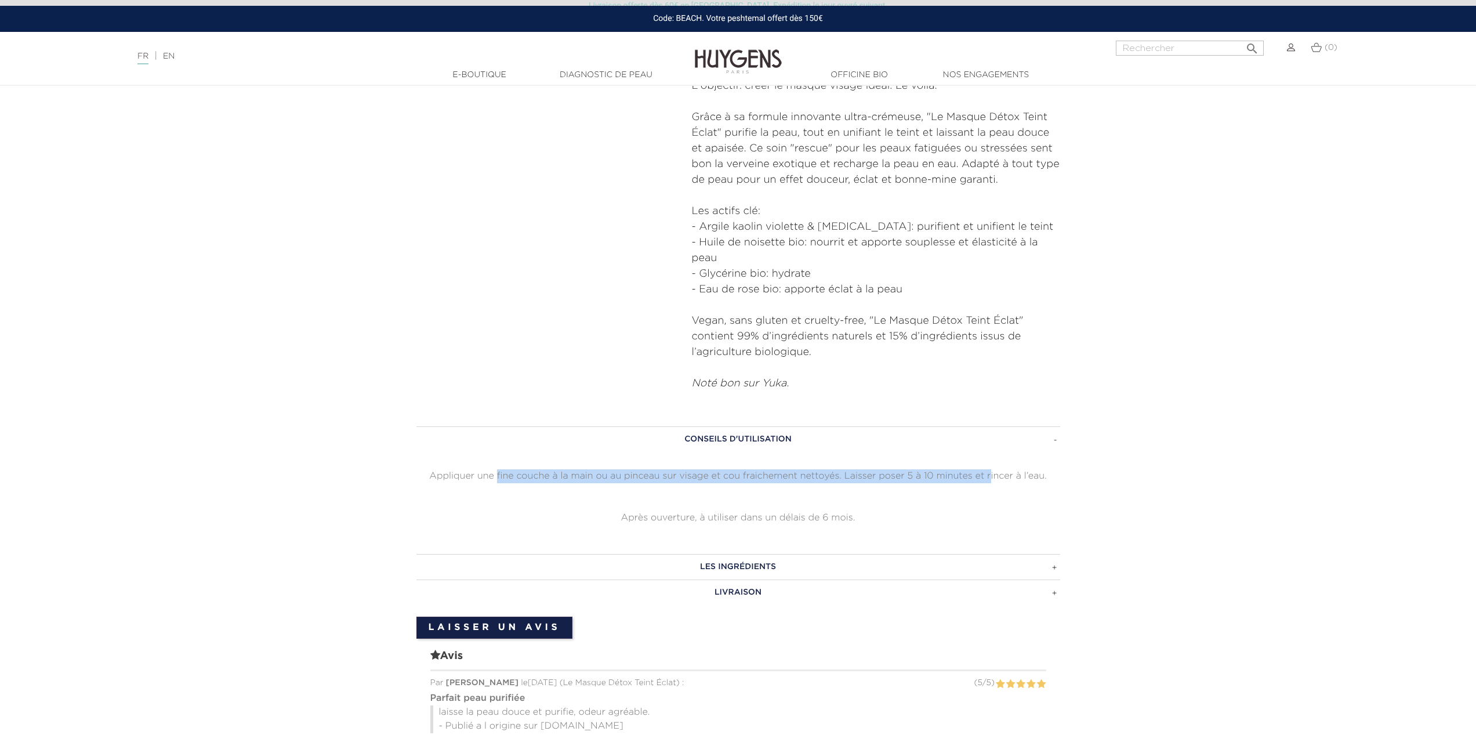
drag, startPoint x: 497, startPoint y: 476, endPoint x: 981, endPoint y: 478, distance: 484.3
click at [987, 477] on p "Appliquer une fine couche à la main ou au pinceau sur visage et cou fraichement…" at bounding box center [738, 476] width 644 height 14
click at [981, 478] on p "Appliquer une fine couche à la main ou au pinceau sur visage et cou fraichement…" at bounding box center [738, 476] width 644 height 14
